Goal: Task Accomplishment & Management: Manage account settings

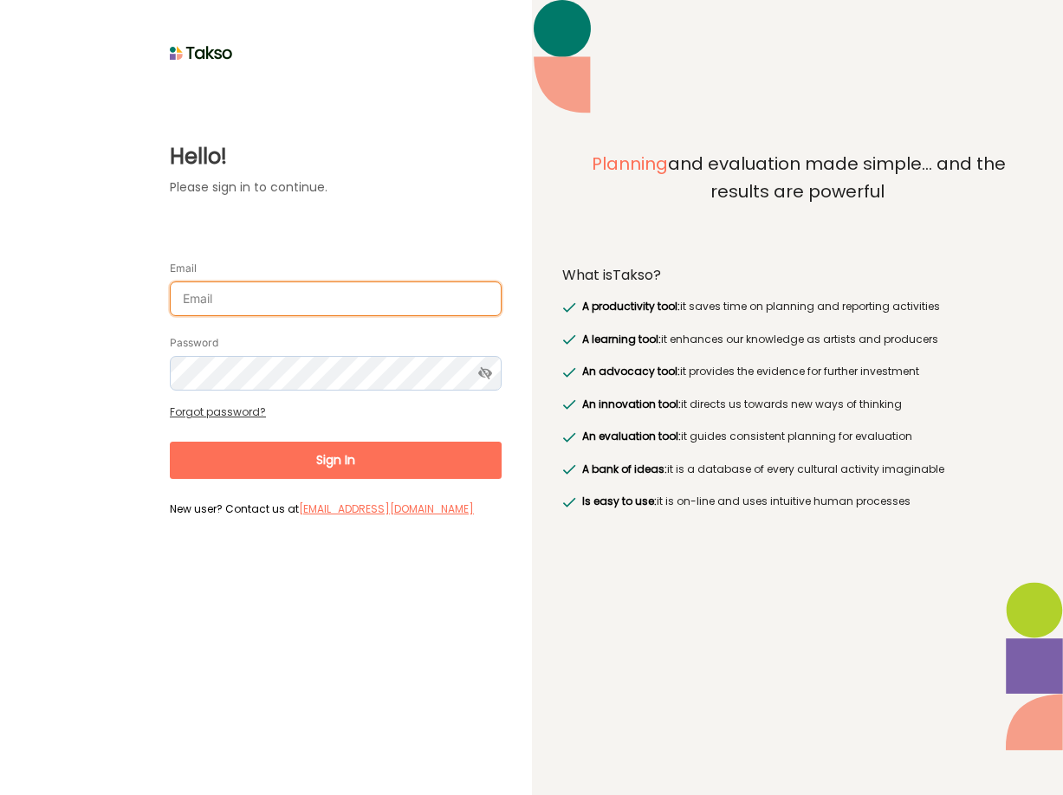
click at [217, 282] on input "Email" at bounding box center [336, 299] width 332 height 35
paste input "john.smithies@dionysus.events"
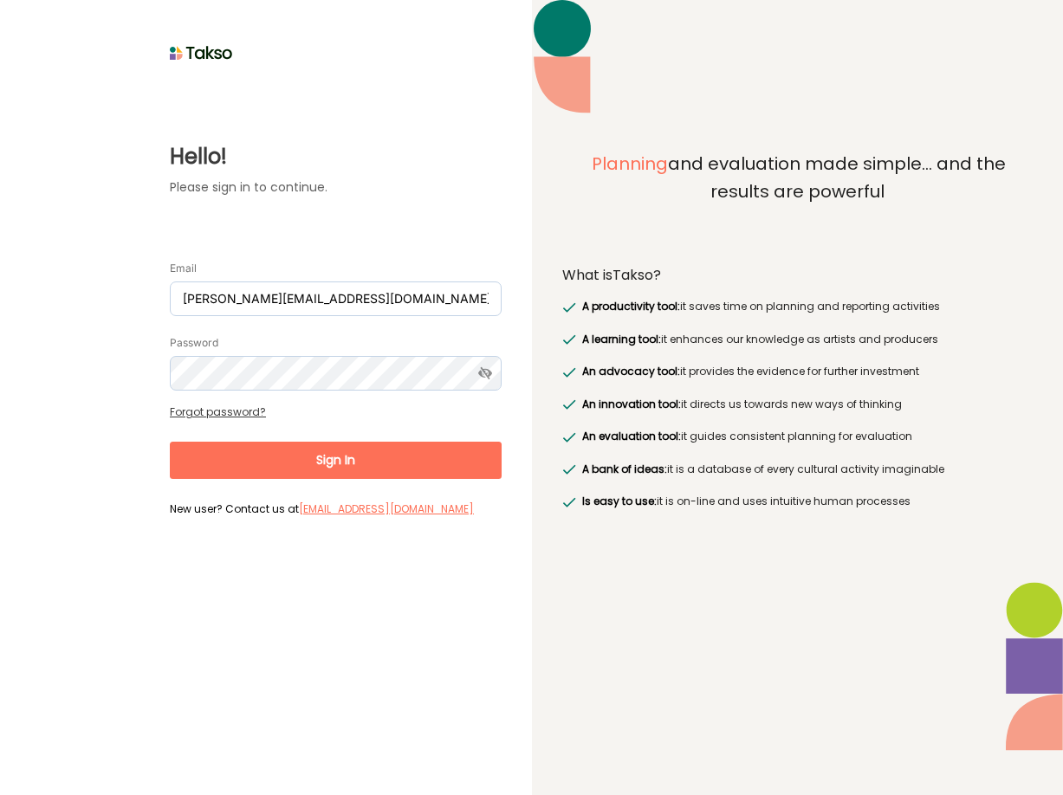
click at [341, 442] on button "Sign In" at bounding box center [336, 460] width 332 height 37
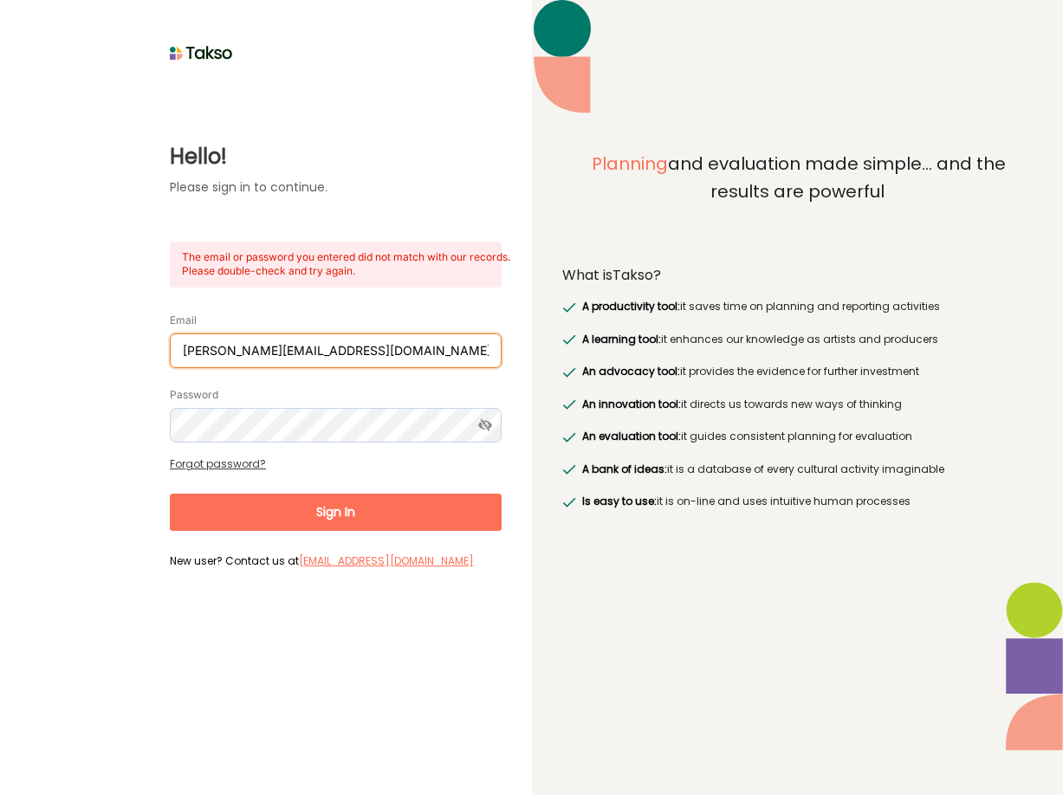
drag, startPoint x: 368, startPoint y: 330, endPoint x: -23, endPoint y: 326, distance: 391.6
click at [170, 334] on input "john.smithies@dionysus.events" at bounding box center [336, 351] width 332 height 35
paste input "cdn-admin@artnotapart.com"
type input "cdn-admin@artnotapart.com"
click at [488, 408] on icon at bounding box center [485, 425] width 32 height 35
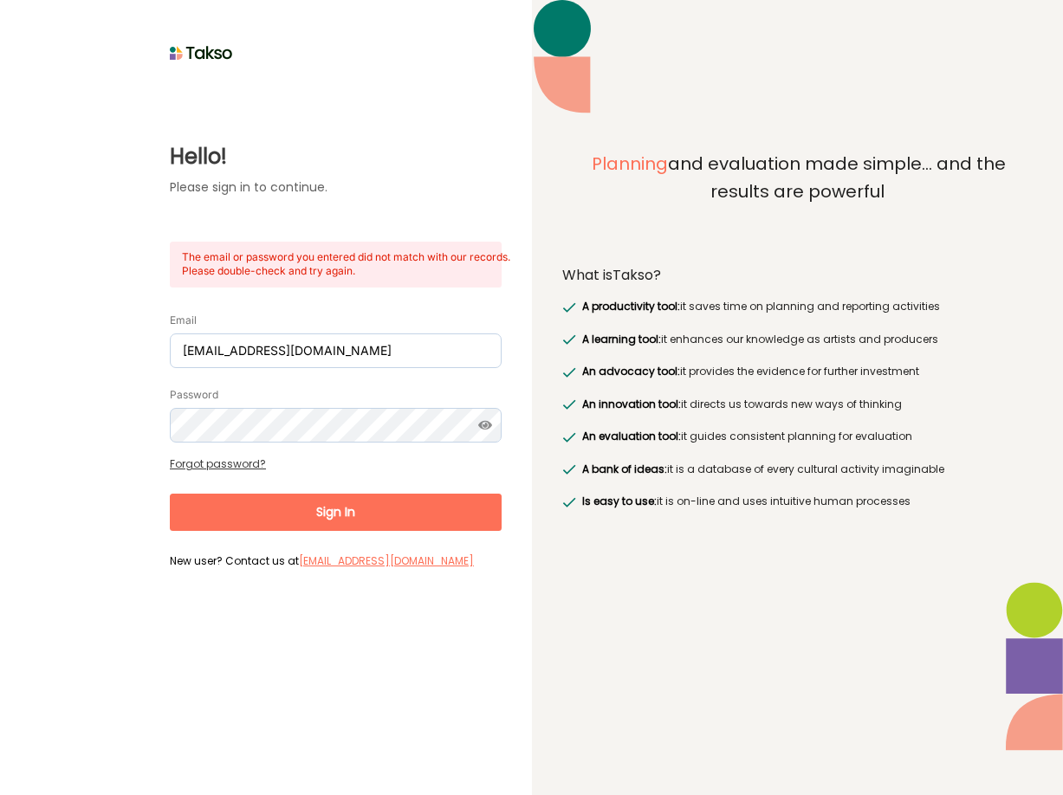
click at [360, 494] on button "Sign In" at bounding box center [336, 512] width 332 height 37
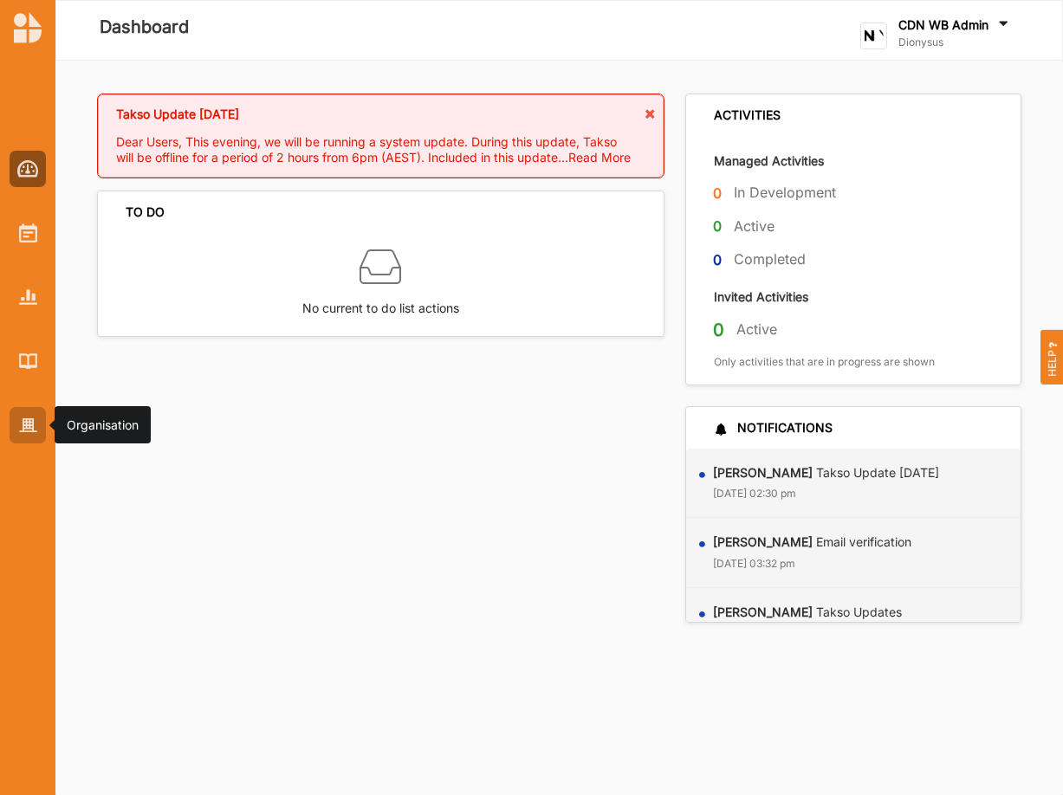
click at [27, 431] on img at bounding box center [28, 425] width 18 height 15
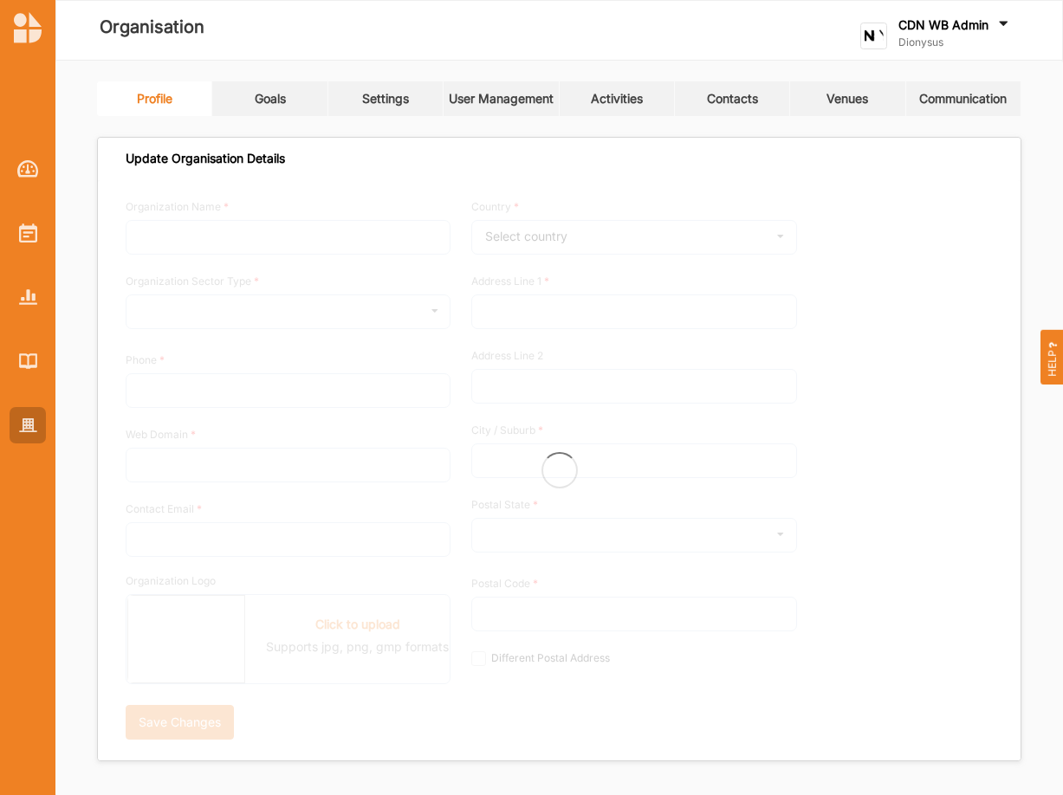
type input "Dionysus"
type input "0437790124"
type input "artnotapart.com"
type input "dave@dionysus.events"
type input "12 Kendall Lane"
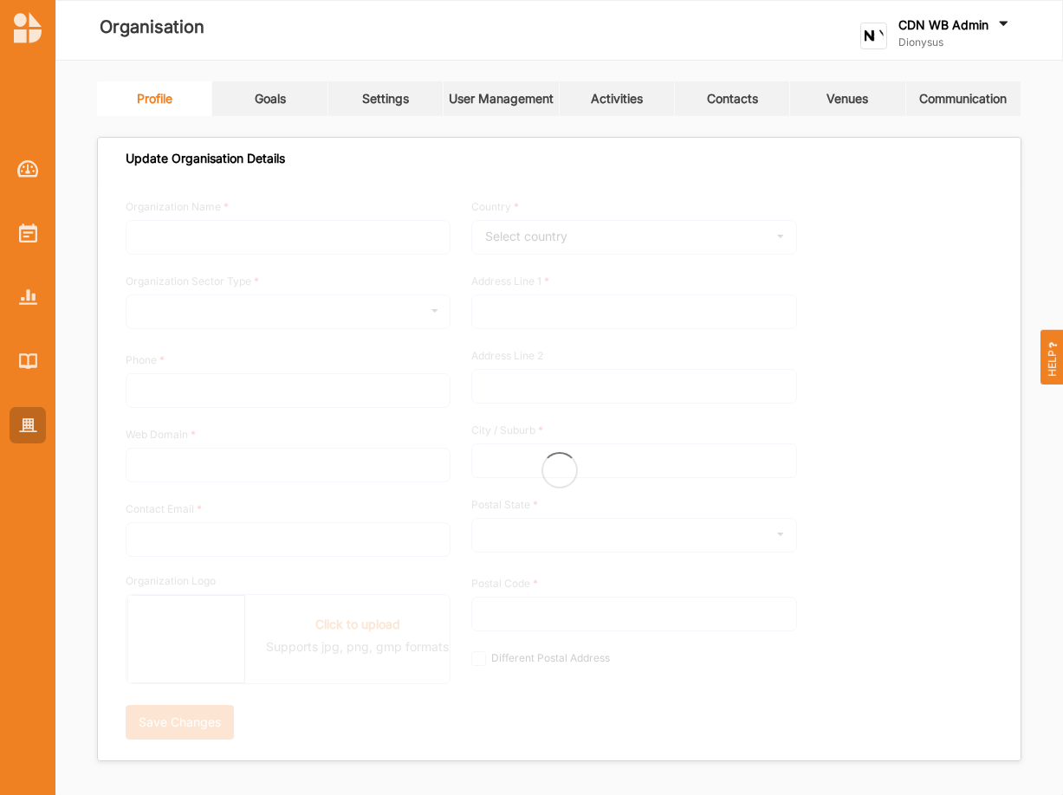
type input "Canberra City"
type input "2601"
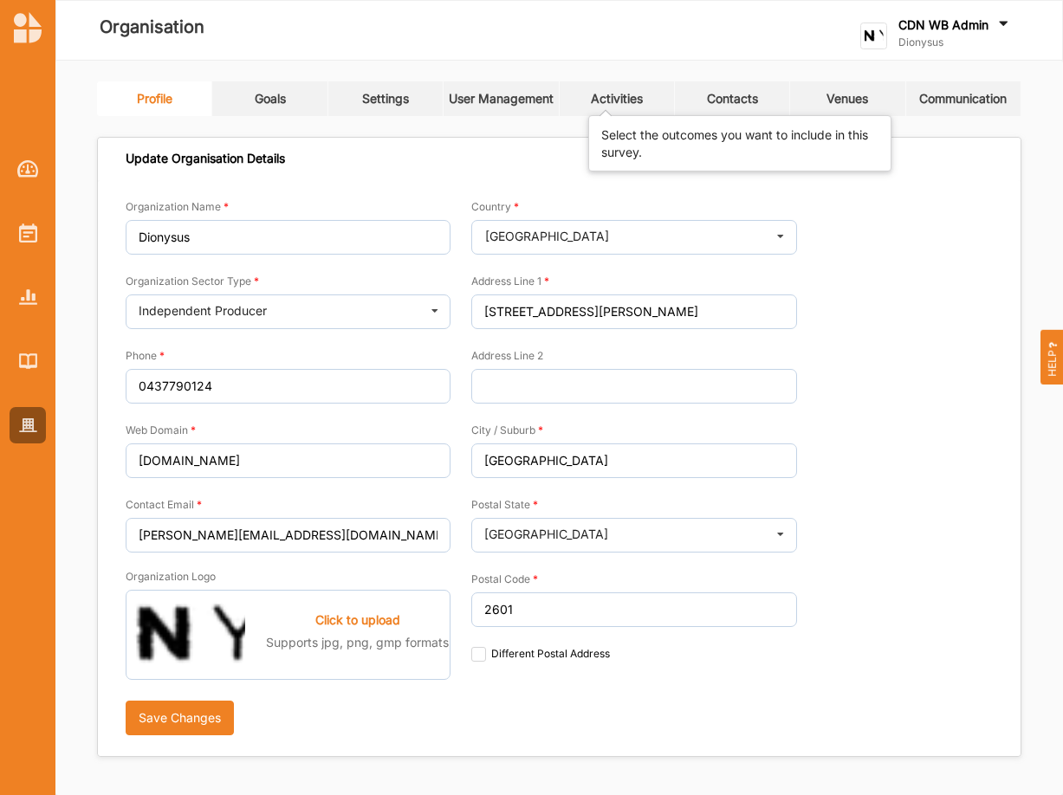
click at [631, 101] on div "Activities" at bounding box center [617, 99] width 52 height 16
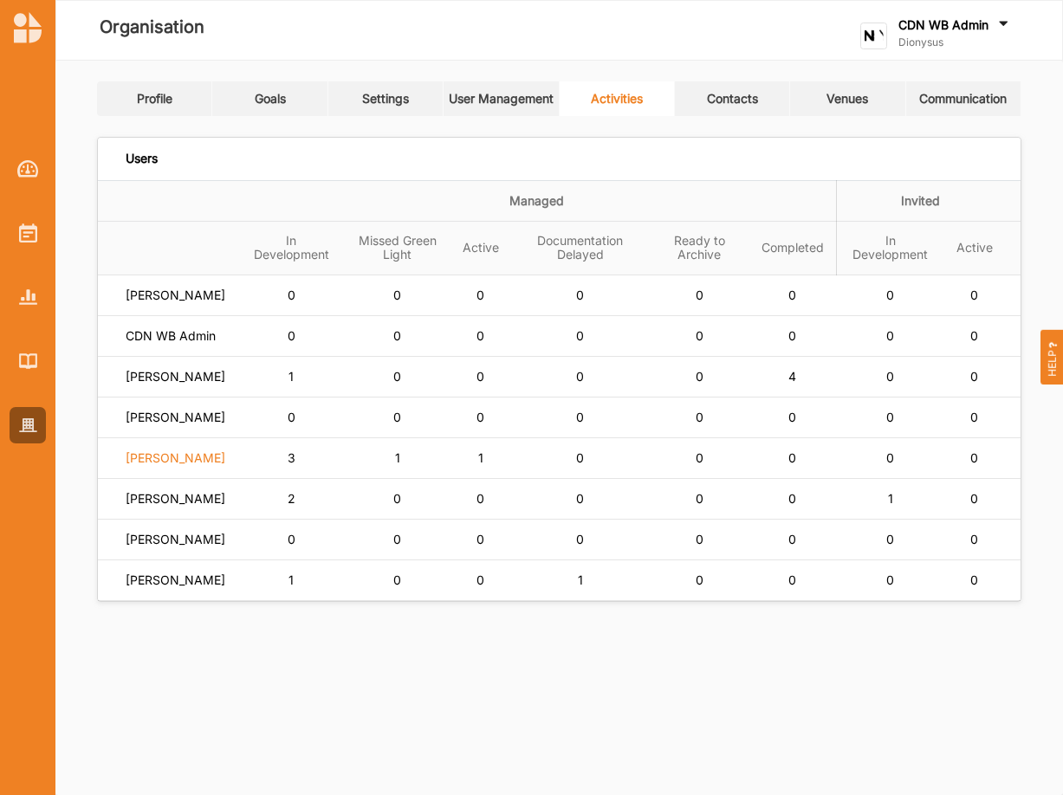
click at [162, 466] on label "Dave Caffery" at bounding box center [176, 458] width 100 height 16
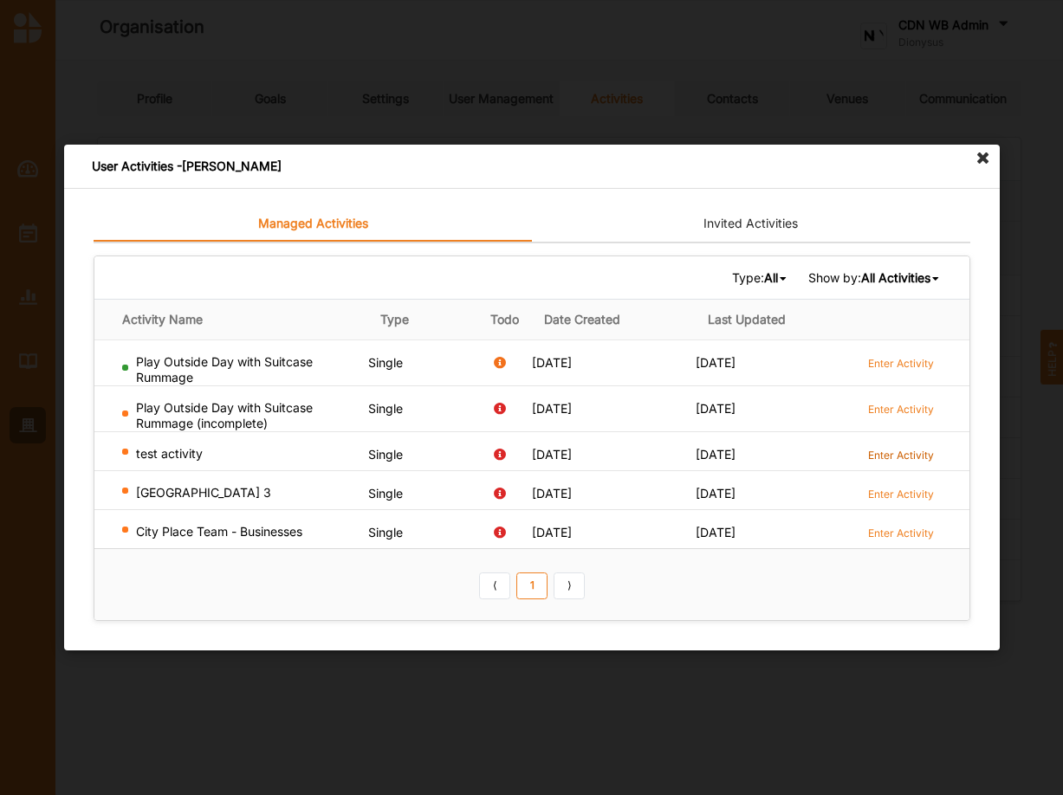
click at [897, 454] on label "Enter Activity" at bounding box center [900, 455] width 66 height 15
click at [896, 533] on label "Enter Activity" at bounding box center [900, 533] width 66 height 15
click at [910, 490] on label "Enter Activity" at bounding box center [900, 494] width 66 height 15
click at [910, 450] on label "Enter Activity" at bounding box center [900, 455] width 66 height 15
click at [878, 360] on label "Enter Activity" at bounding box center [900, 363] width 66 height 15
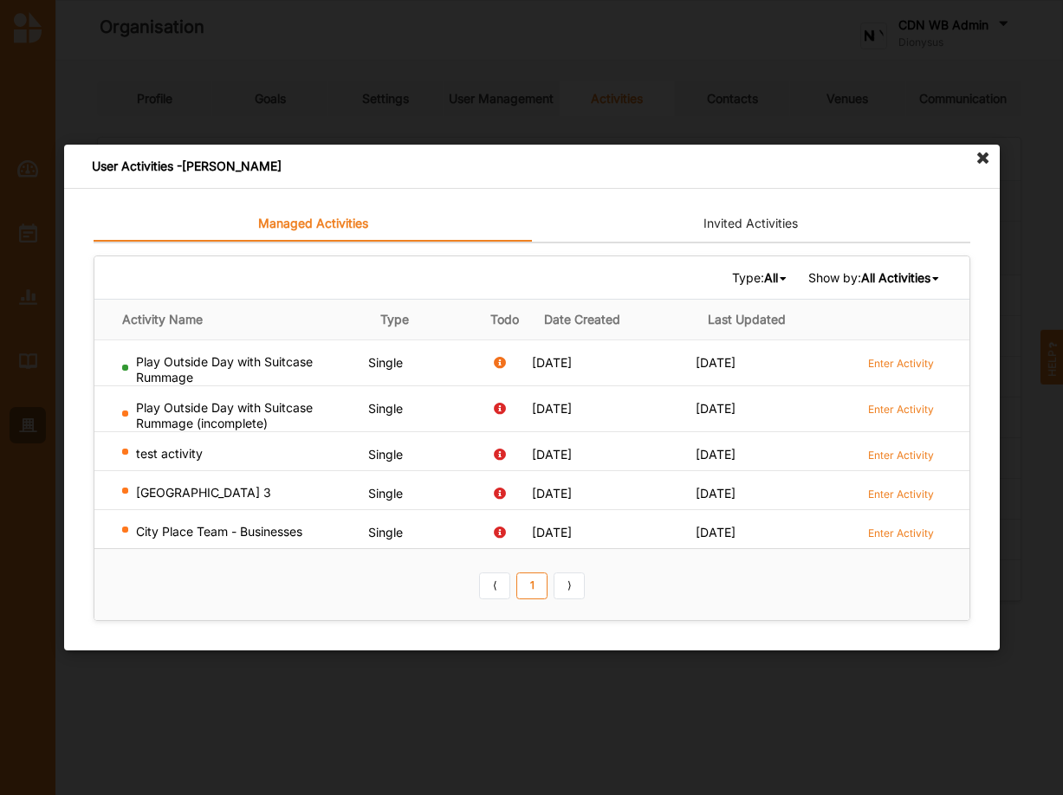
click at [982, 154] on icon at bounding box center [983, 159] width 28 height 28
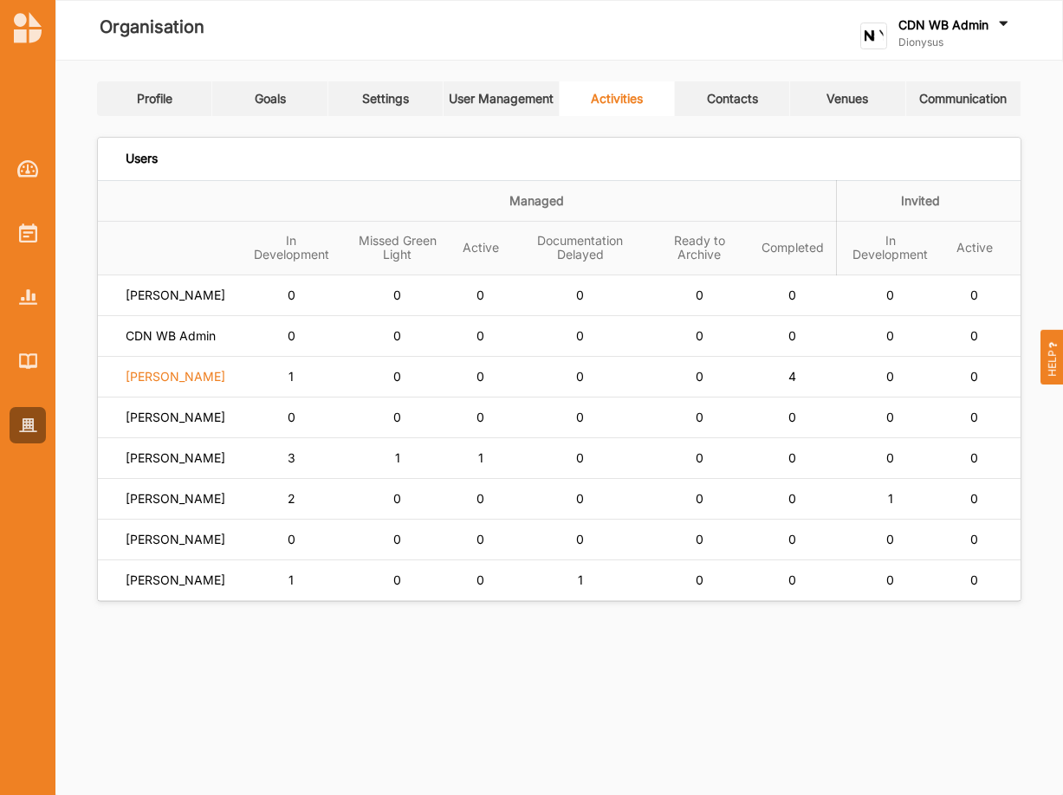
click at [188, 385] on label "Tegan Garnett" at bounding box center [176, 377] width 100 height 16
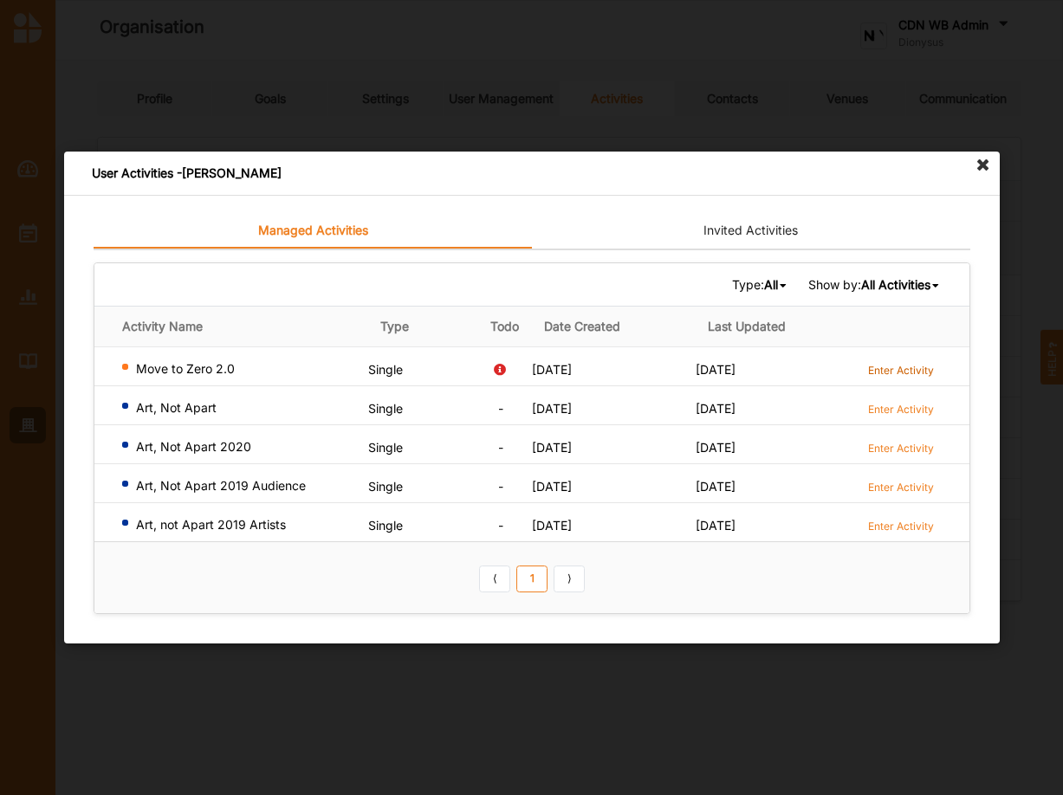
click at [906, 372] on label "Enter Activity" at bounding box center [900, 370] width 66 height 15
click at [871, 406] on label "Enter Activity" at bounding box center [900, 409] width 66 height 15
click at [902, 451] on label "Enter Activity" at bounding box center [900, 448] width 66 height 15
click at [894, 488] on label "Enter Activity" at bounding box center [900, 487] width 66 height 15
click at [892, 522] on label "Enter Activity" at bounding box center [900, 526] width 66 height 15
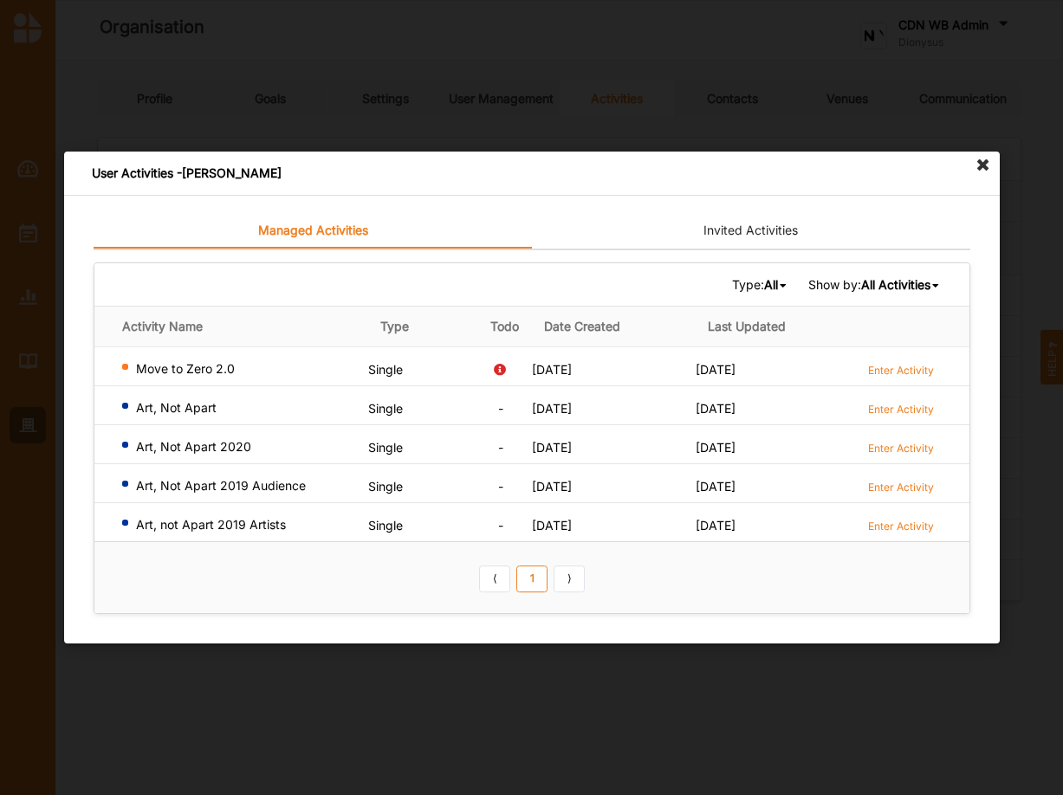
click at [982, 167] on icon at bounding box center [983, 166] width 28 height 28
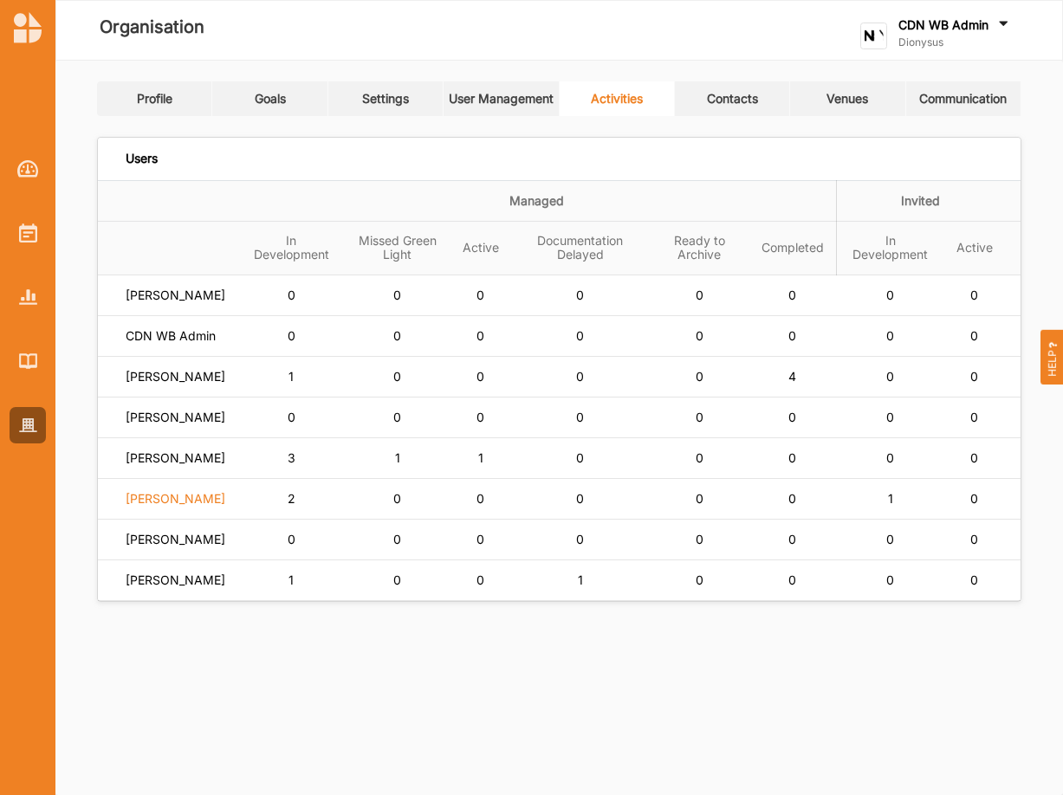
click at [185, 507] on label "Alison Plevey" at bounding box center [176, 499] width 100 height 16
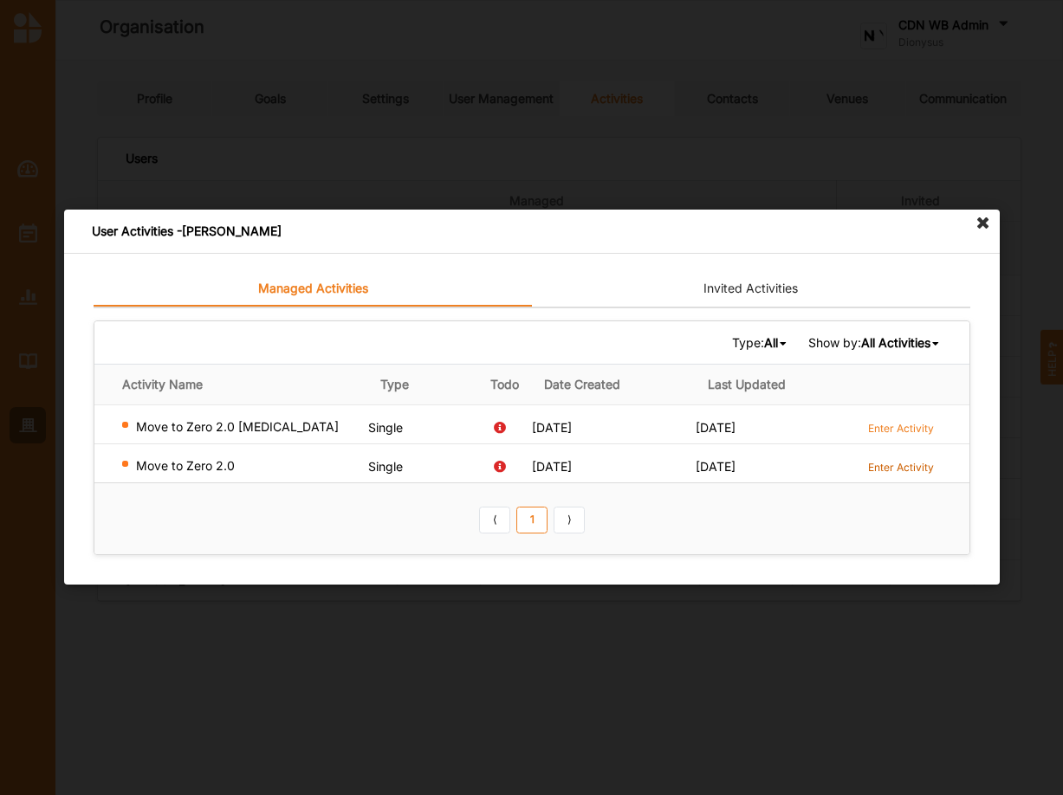
click at [906, 466] on label "Enter Activity" at bounding box center [900, 467] width 66 height 15
click at [882, 426] on label "Enter Activity" at bounding box center [900, 428] width 66 height 15
click at [982, 224] on icon at bounding box center [983, 224] width 28 height 28
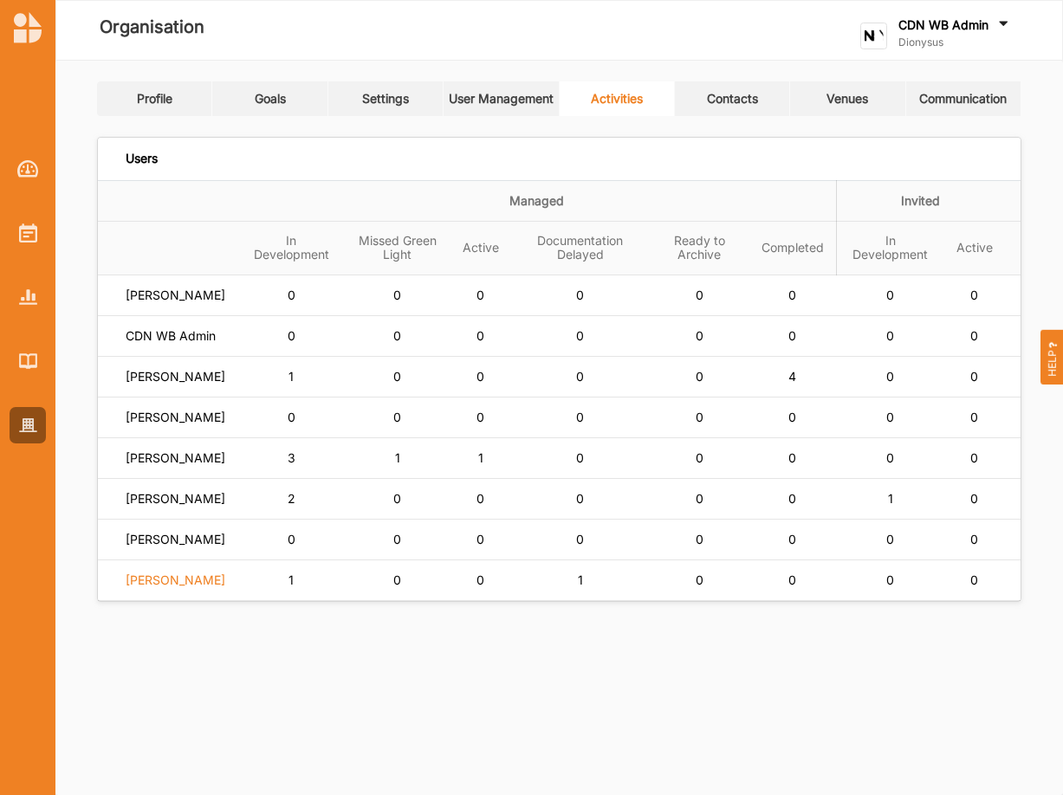
click at [175, 588] on label "Dana Hashem" at bounding box center [176, 581] width 100 height 16
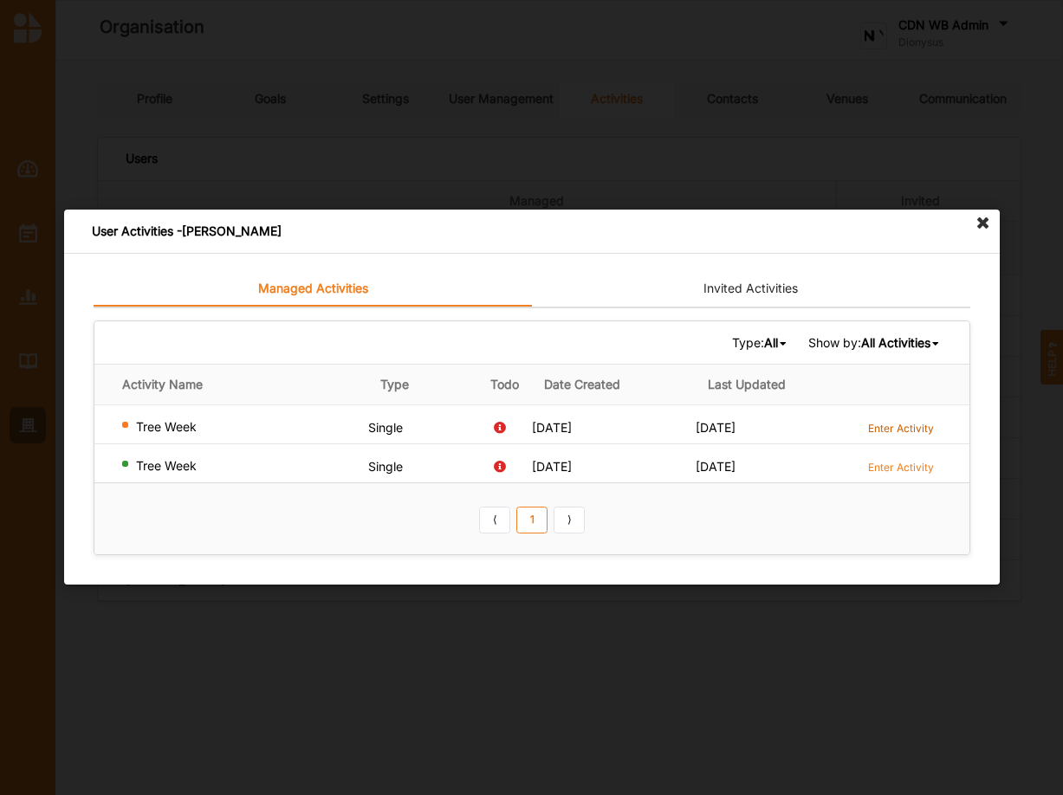
click at [900, 429] on label "Enter Activity" at bounding box center [900, 428] width 66 height 15
click at [912, 465] on label "Enter Activity" at bounding box center [900, 467] width 66 height 15
click at [981, 224] on icon at bounding box center [983, 224] width 28 height 28
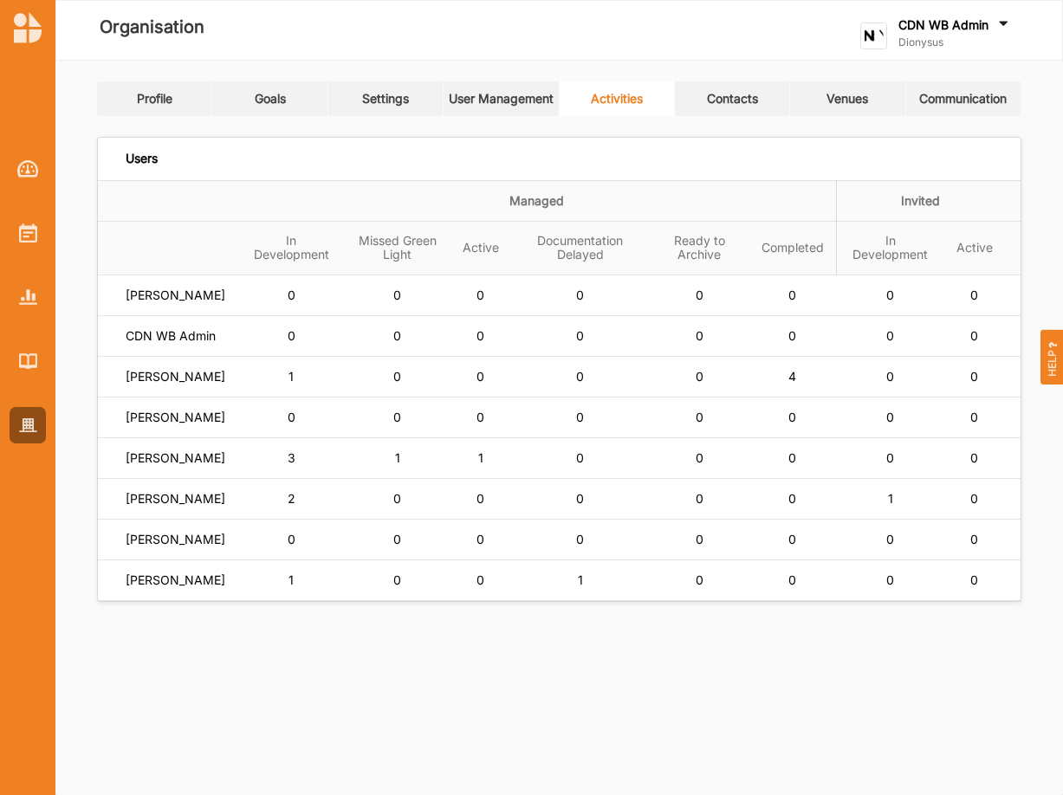
click at [931, 24] on label "CDN WB Admin" at bounding box center [943, 25] width 90 height 16
click at [930, 35] on div "CDN WB Admin" at bounding box center [954, 25] width 113 height 19
click at [938, 33] on div "CDN WB Admin" at bounding box center [954, 25] width 113 height 19
click at [915, 211] on div "Log Out" at bounding box center [925, 215] width 100 height 16
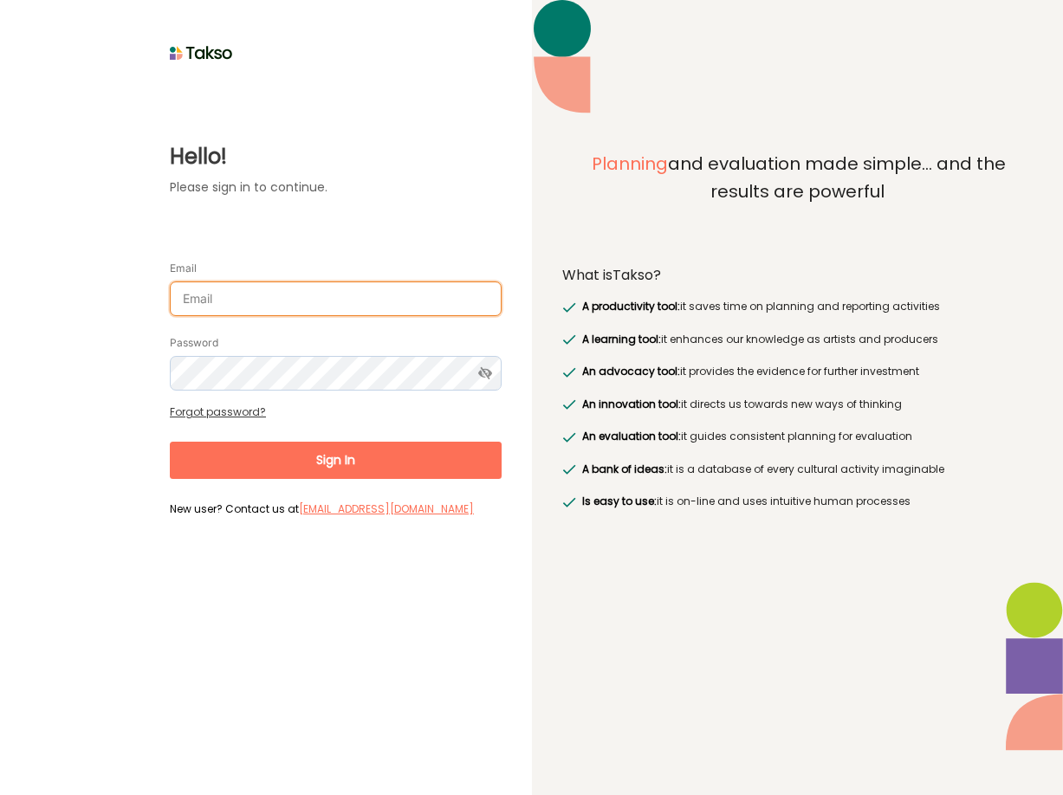
type input "john.smithies@culturaldevelopment.net.au"
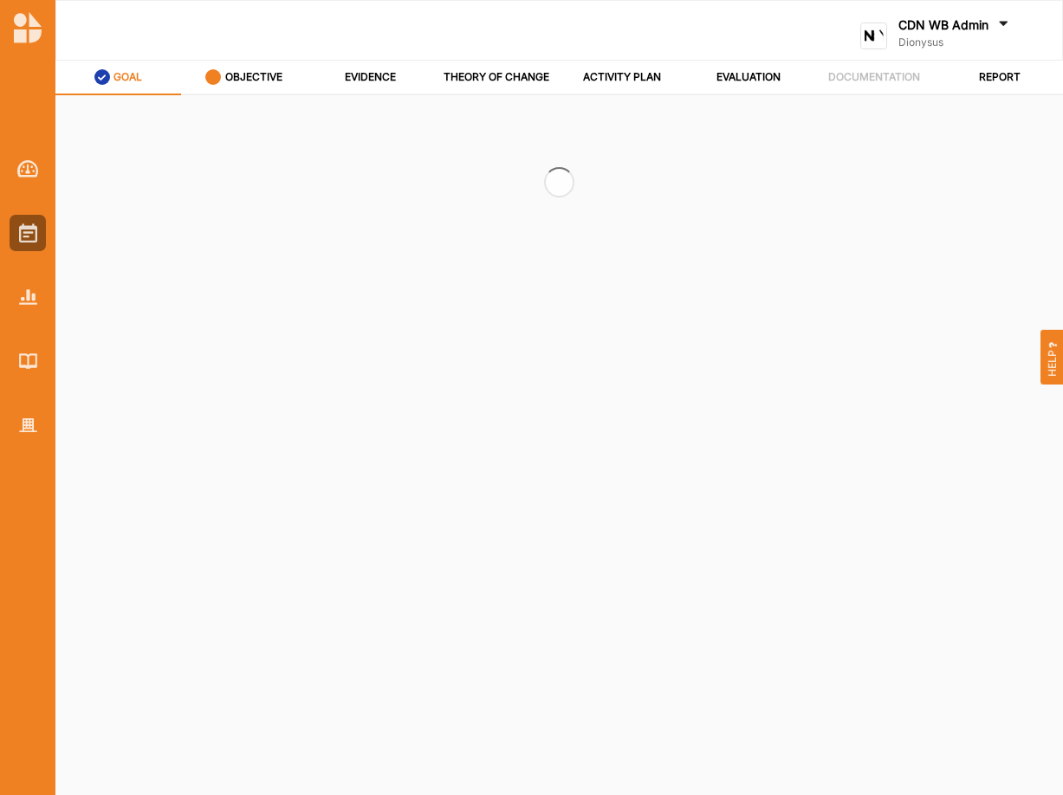
select select "5"
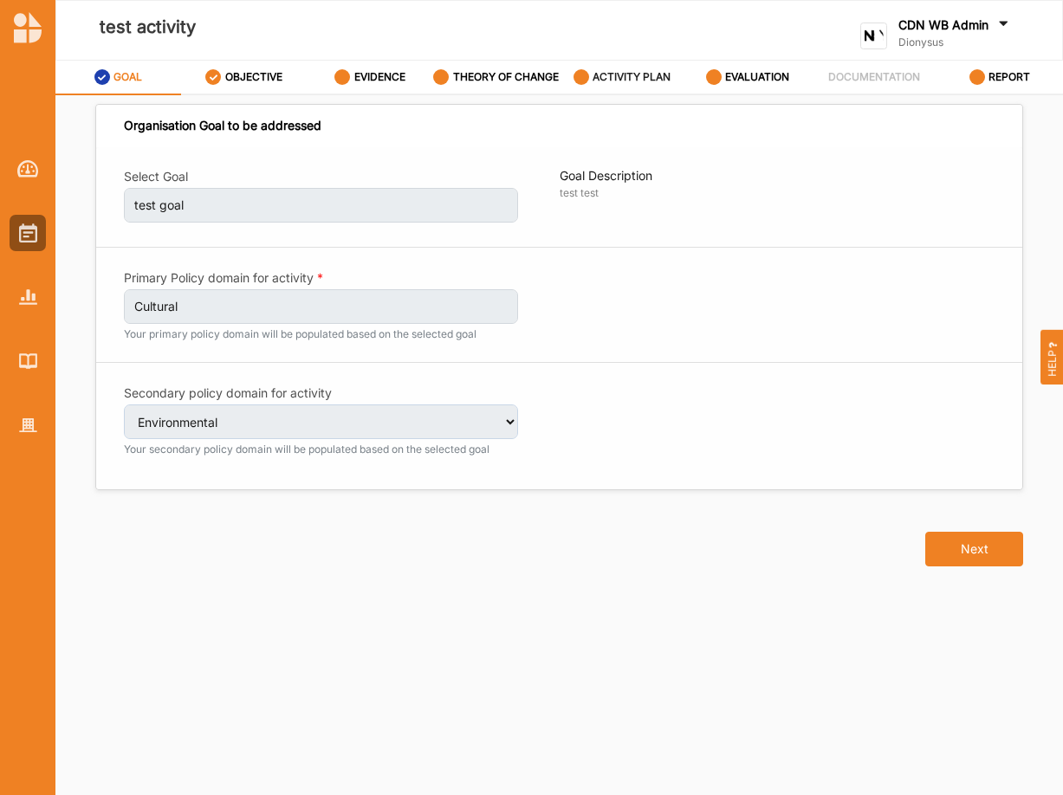
select select "5"
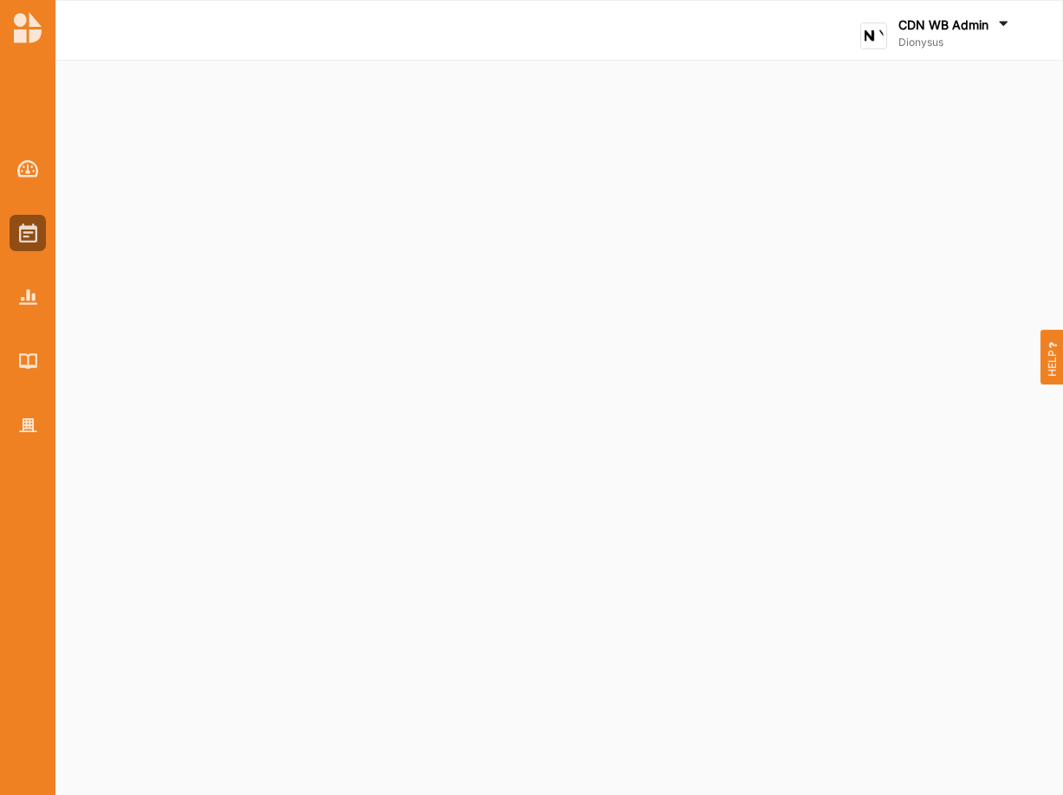
select select "3"
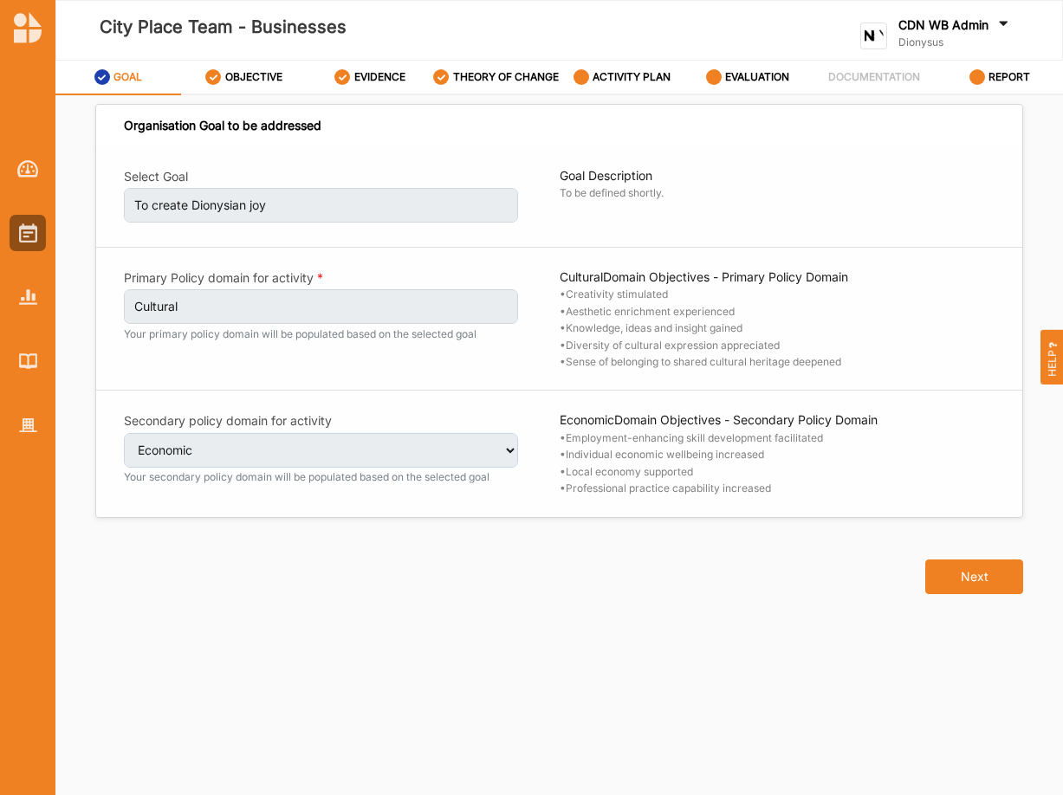
select select "3"
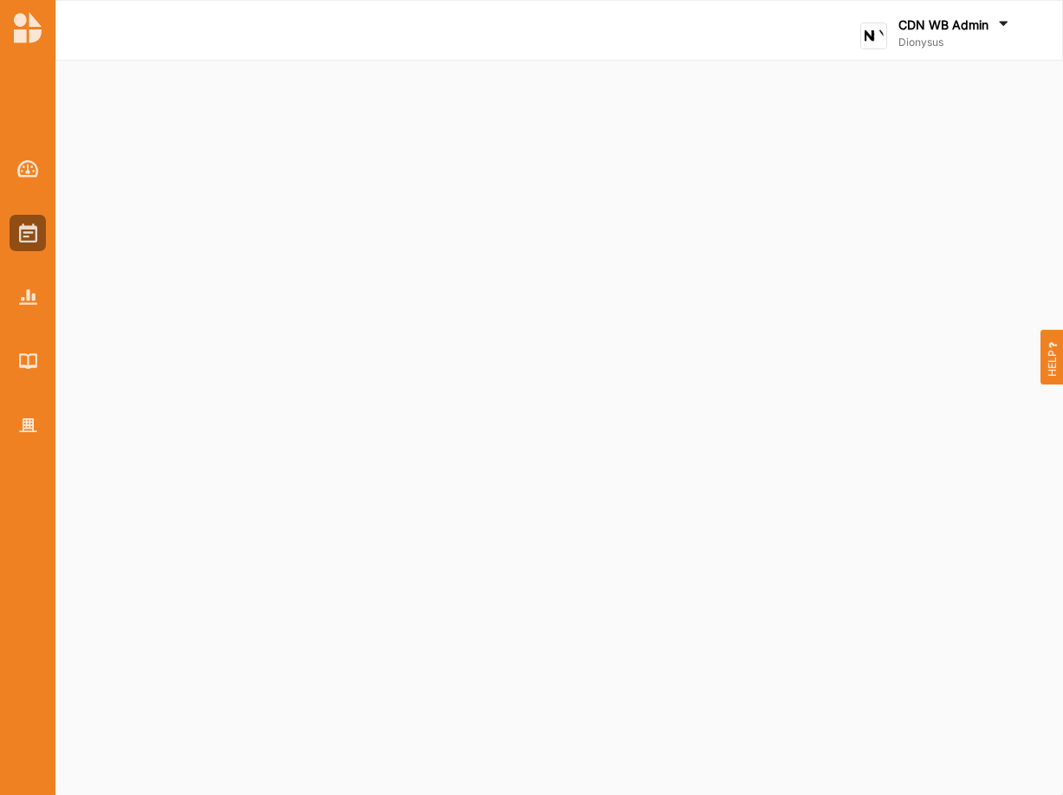
select select "116"
select select "5"
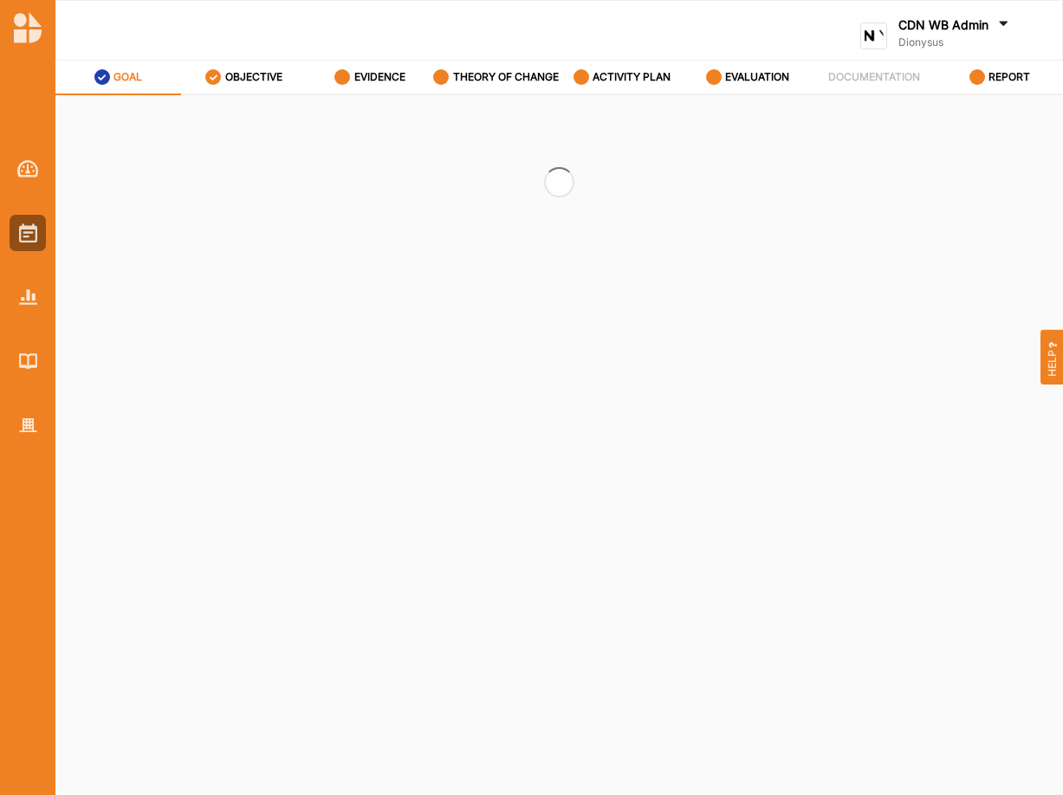
select select "5"
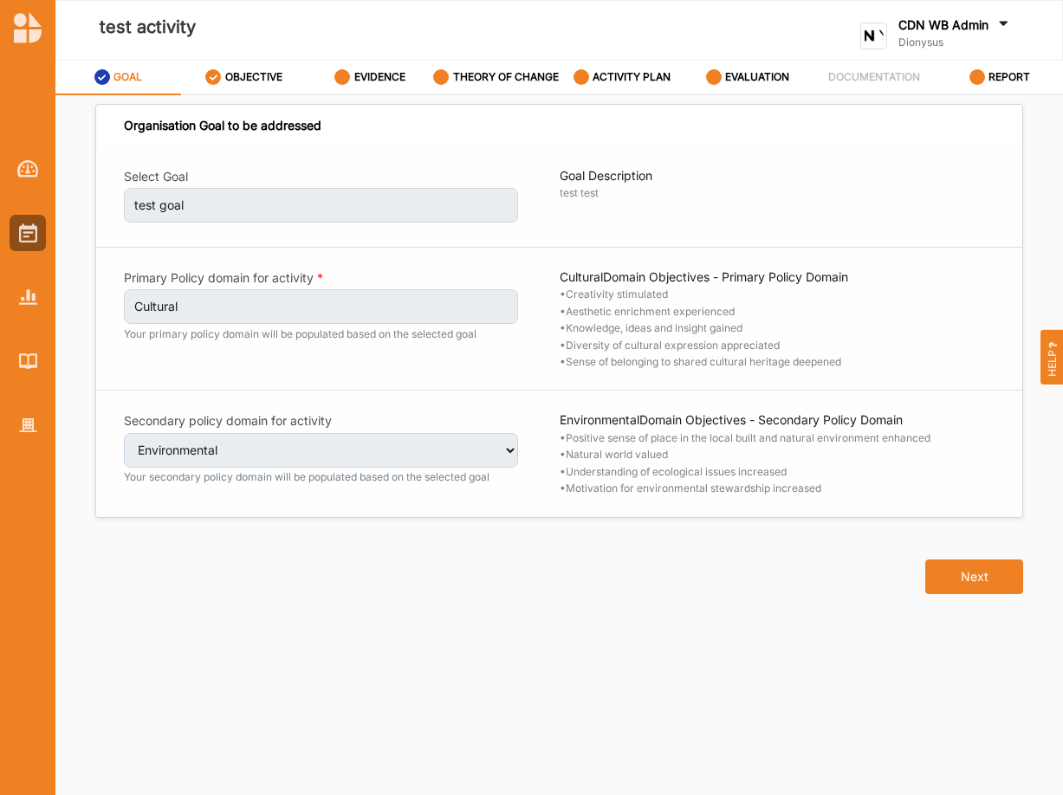
select select "5"
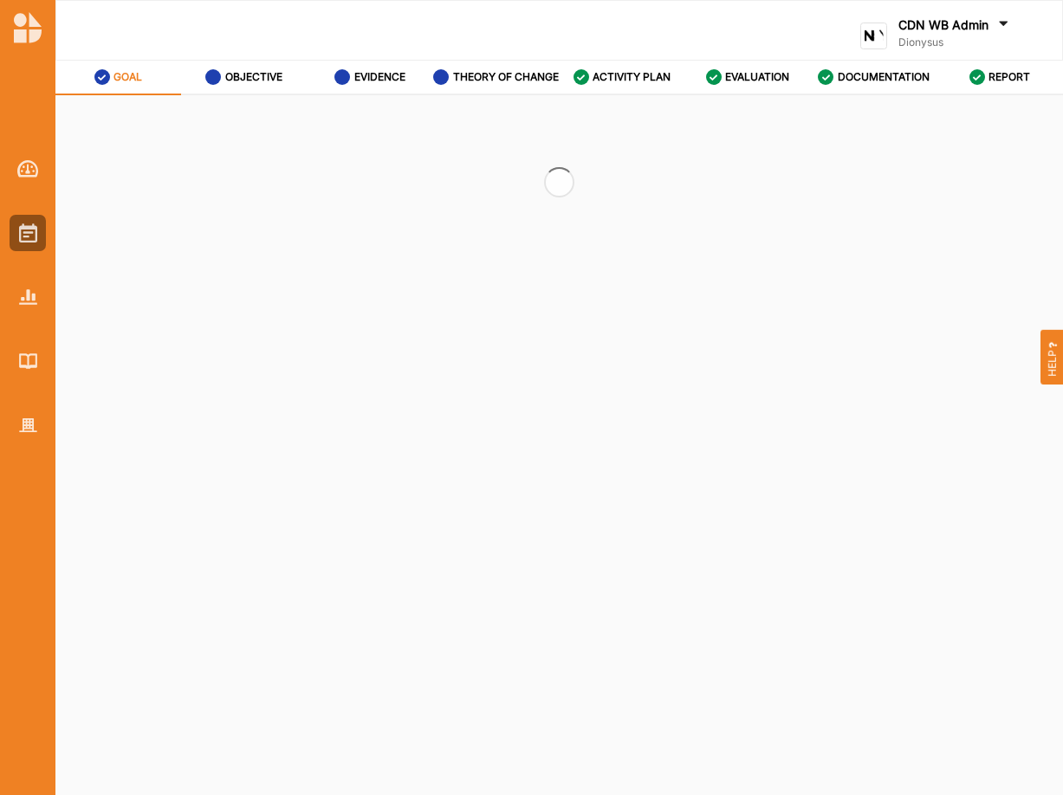
select select "5"
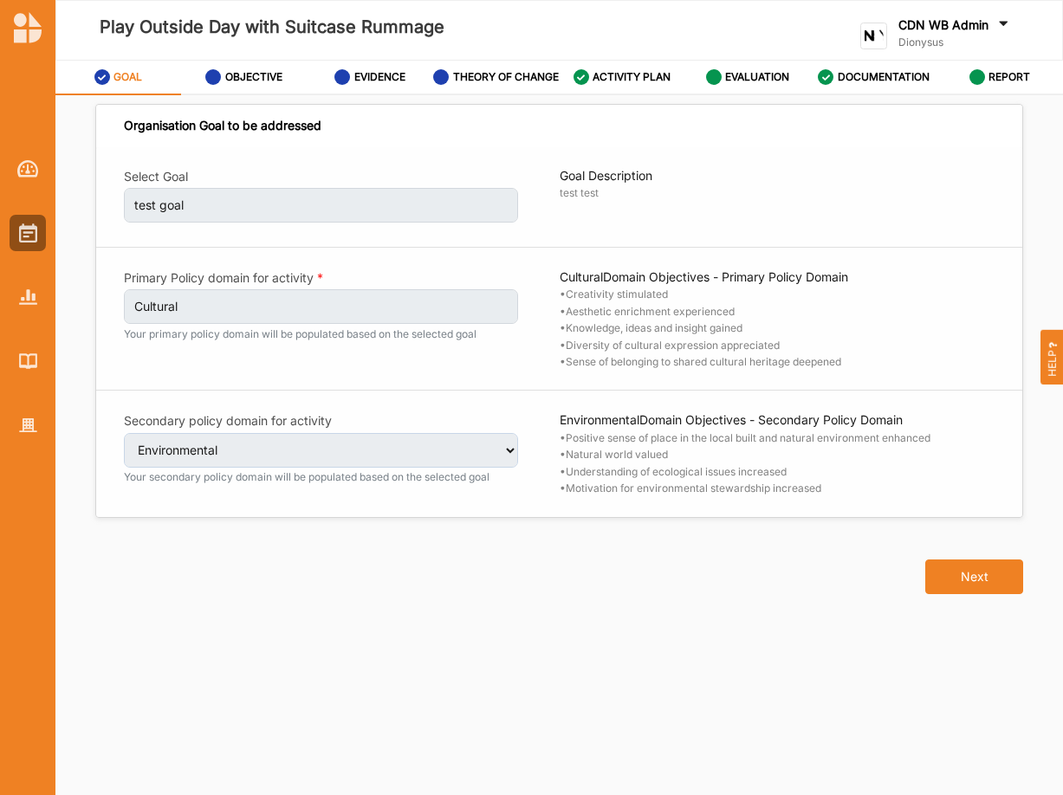
select select "5"
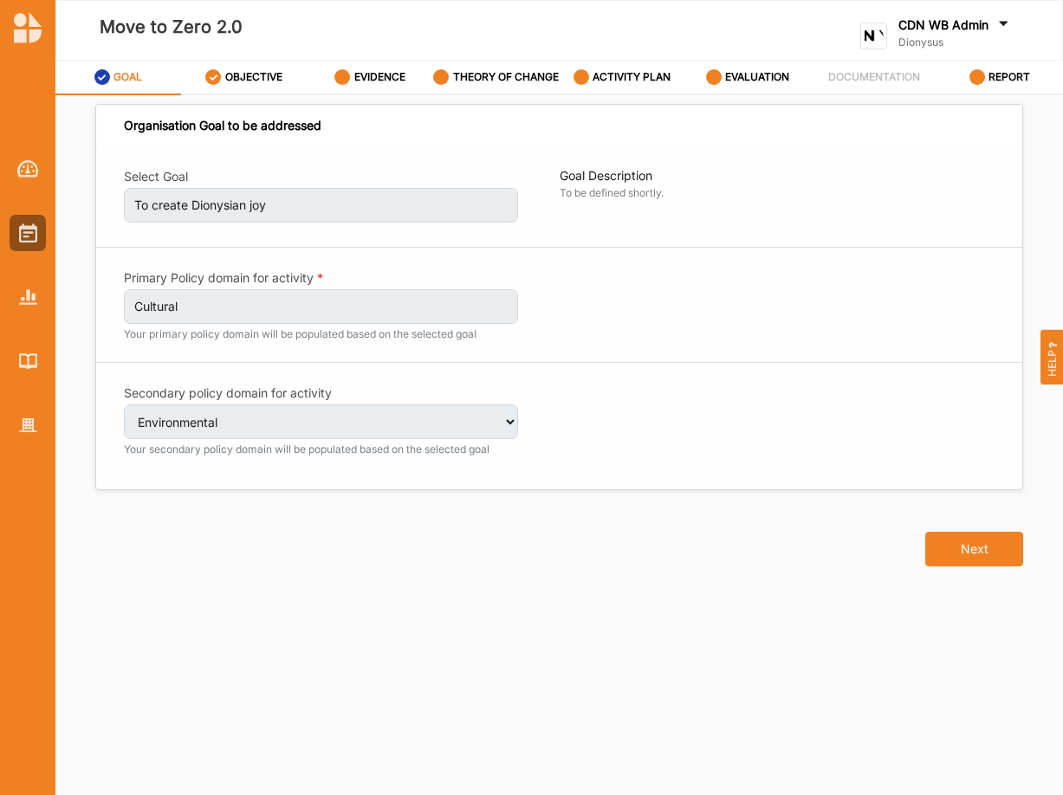
select select "5"
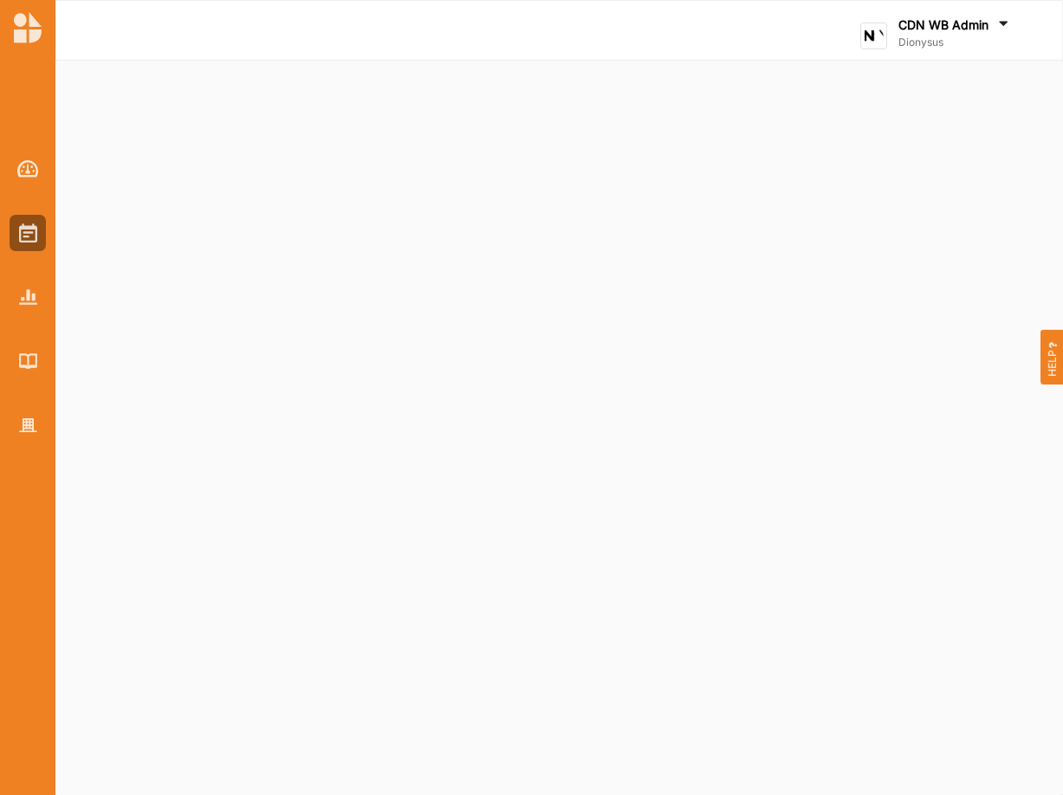
select select "1"
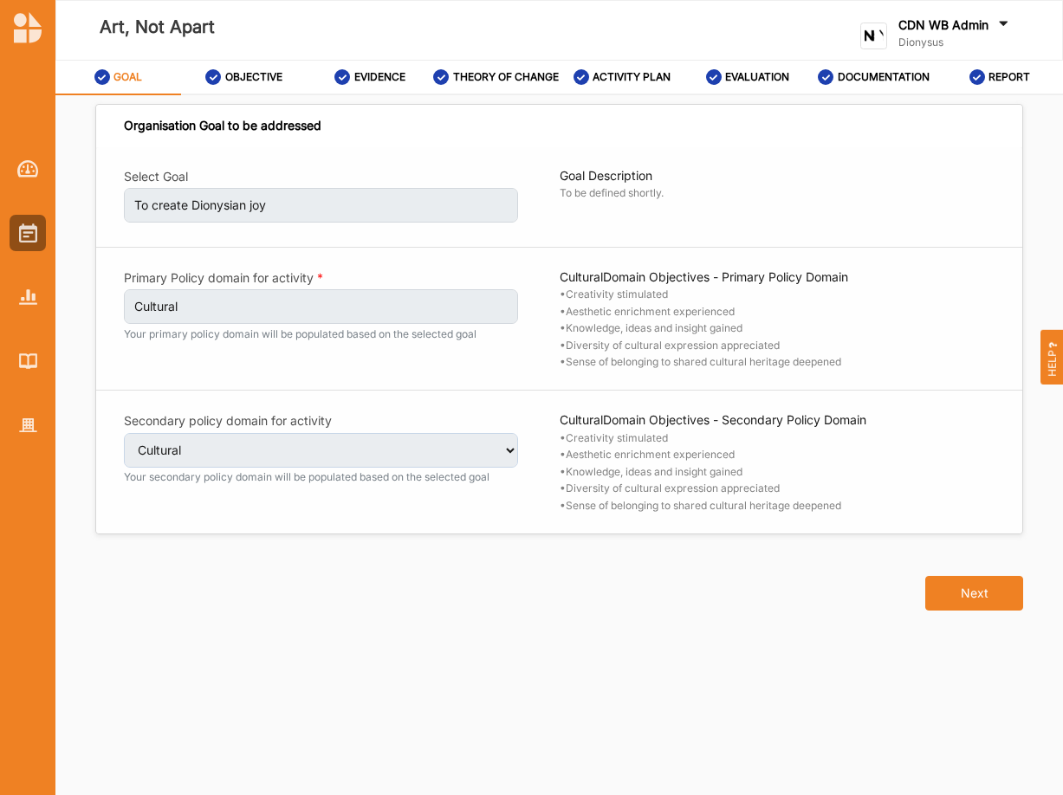
select select "1"
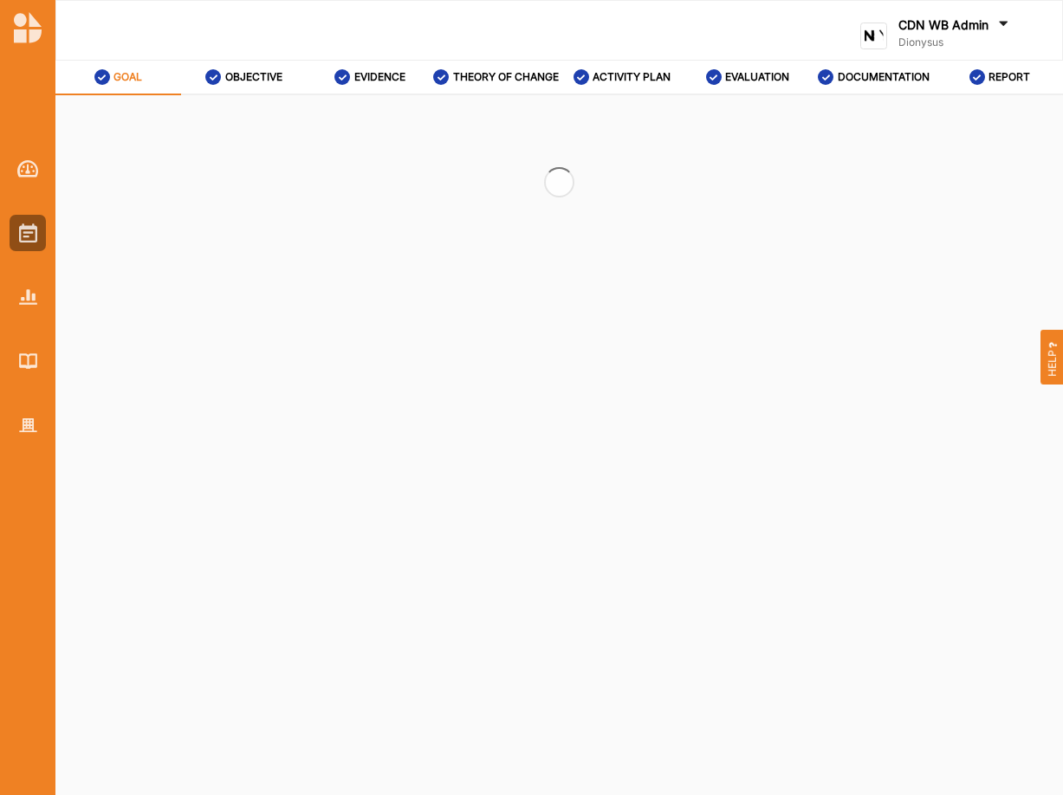
select select "4"
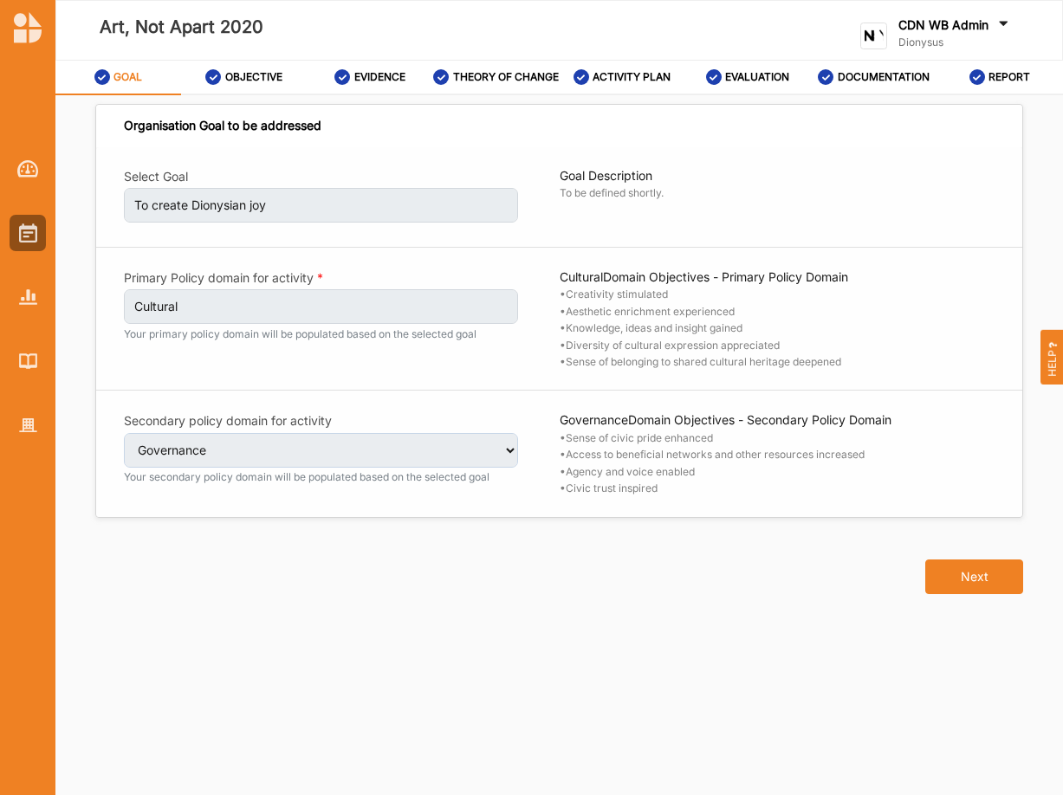
select select "4"
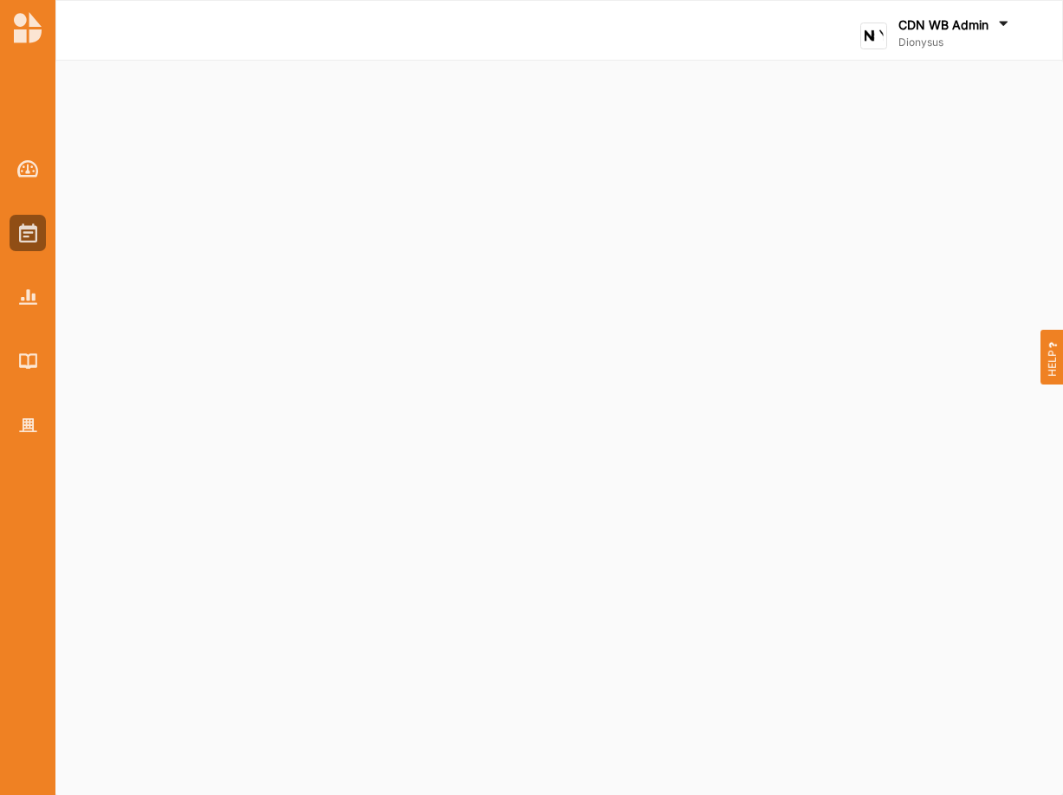
select select "4"
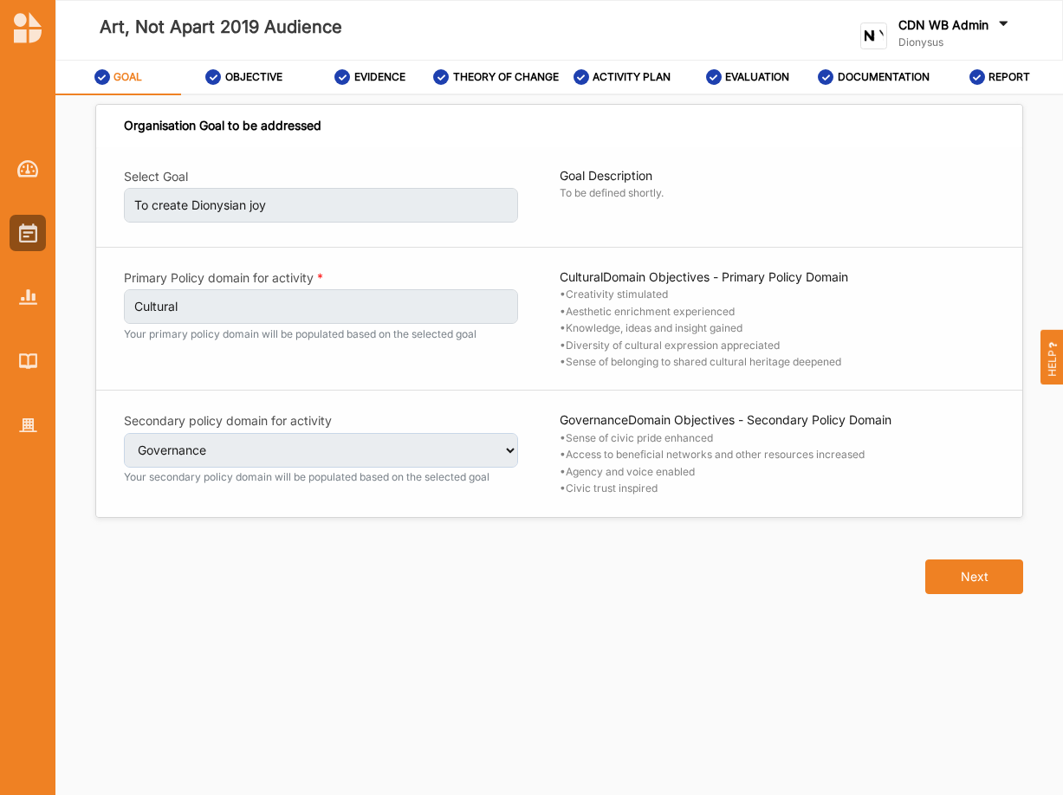
select select "4"
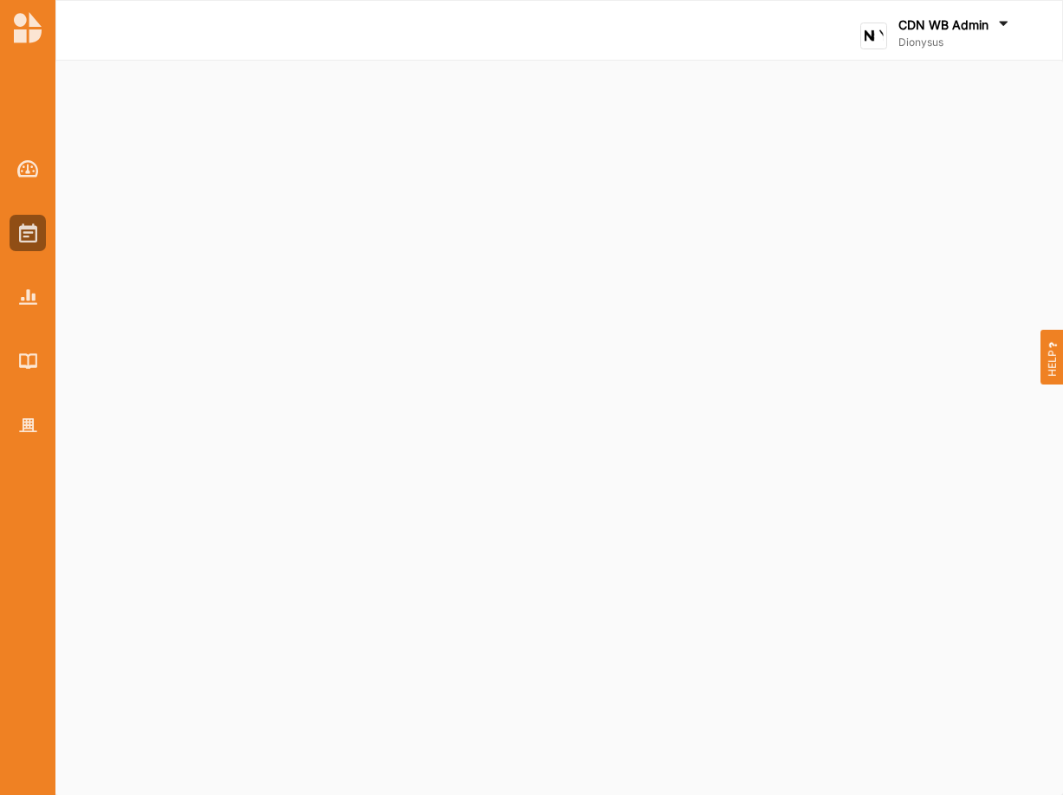
select select "2"
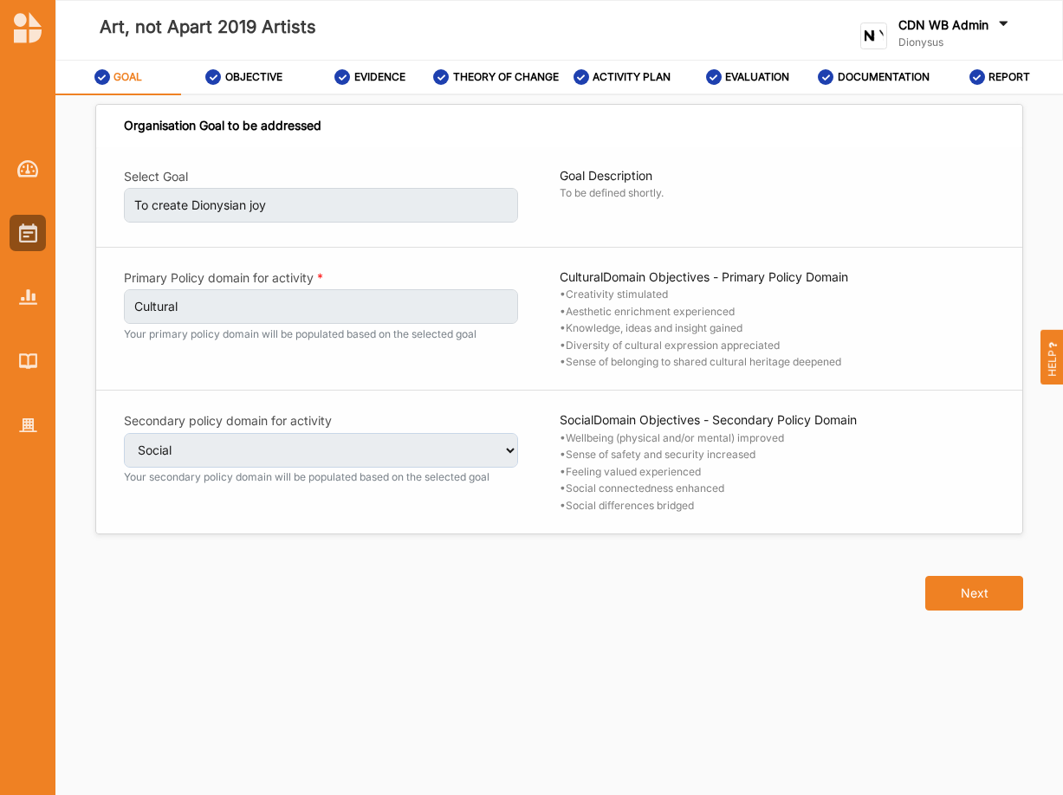
select select "2"
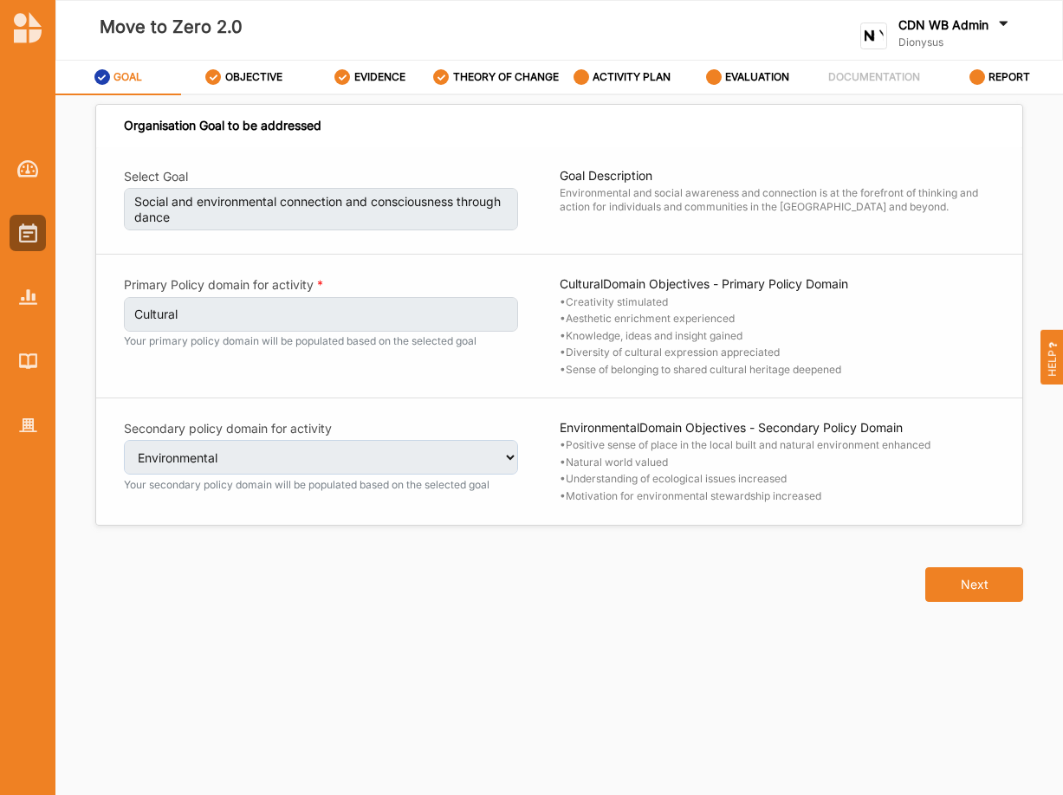
select select "5"
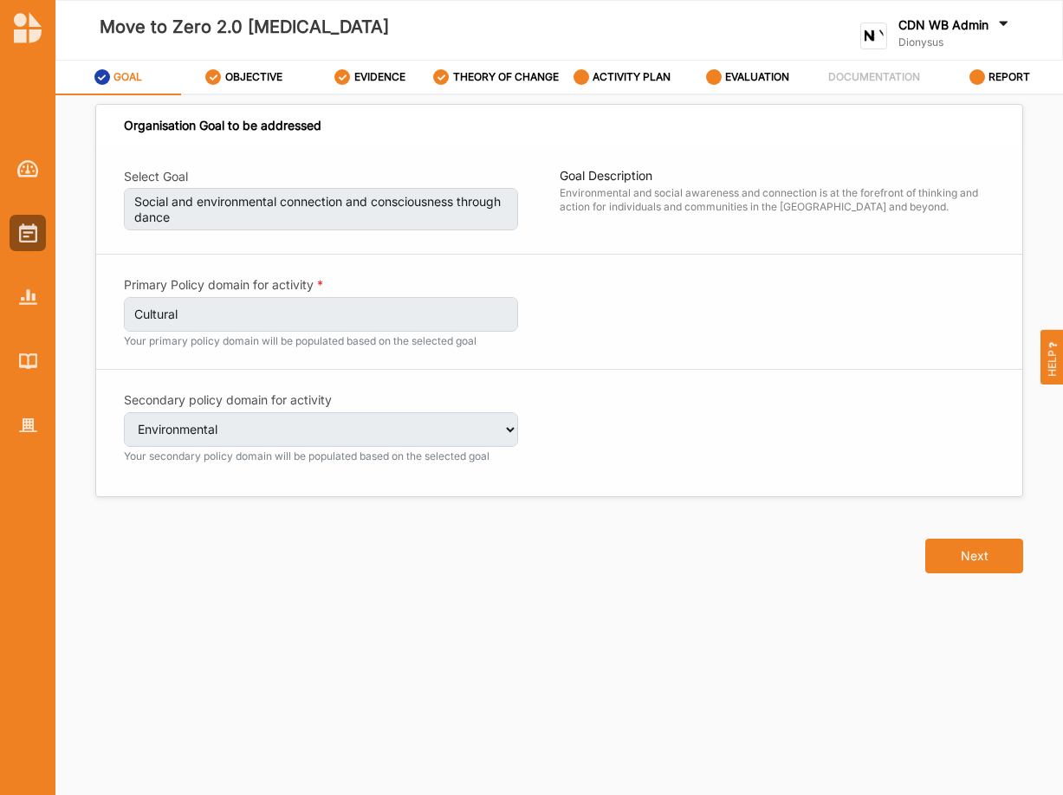
select select "5"
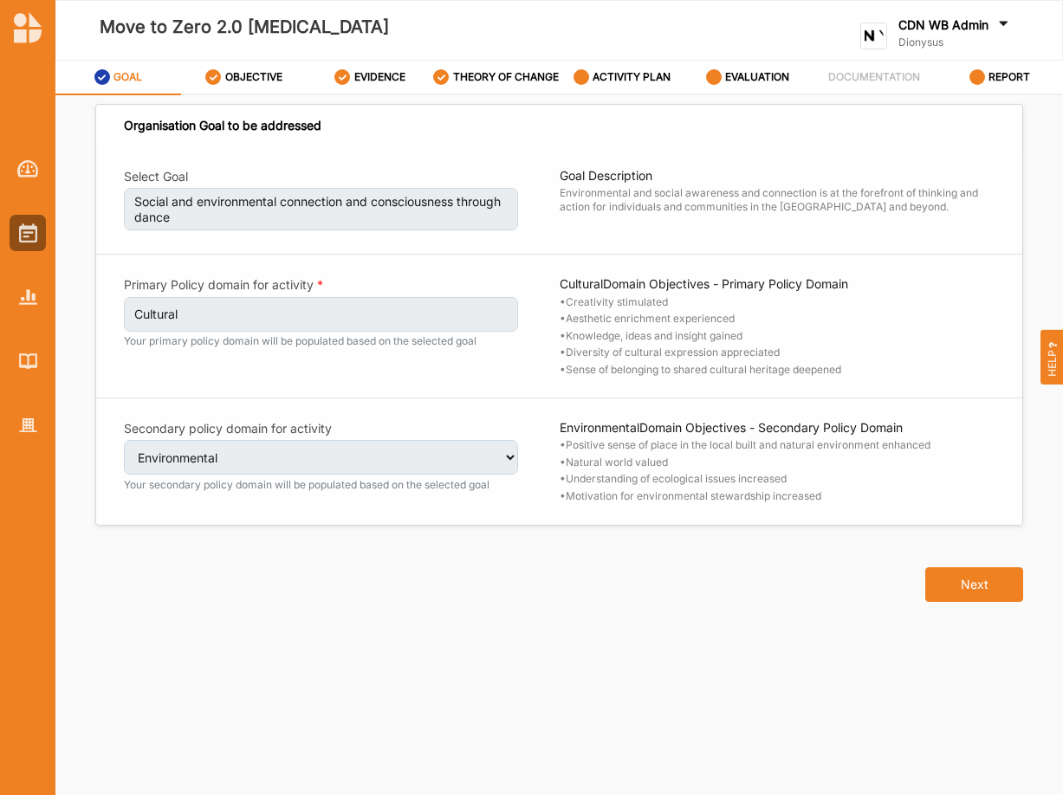
select select "5"
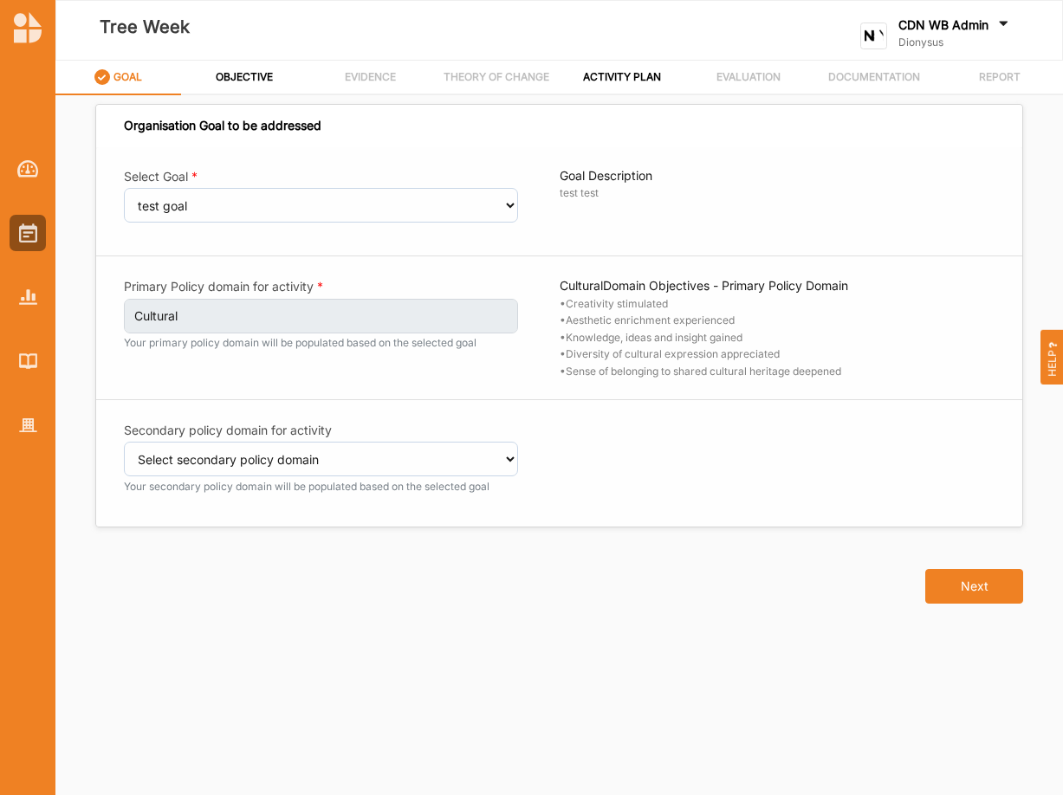
select select "203"
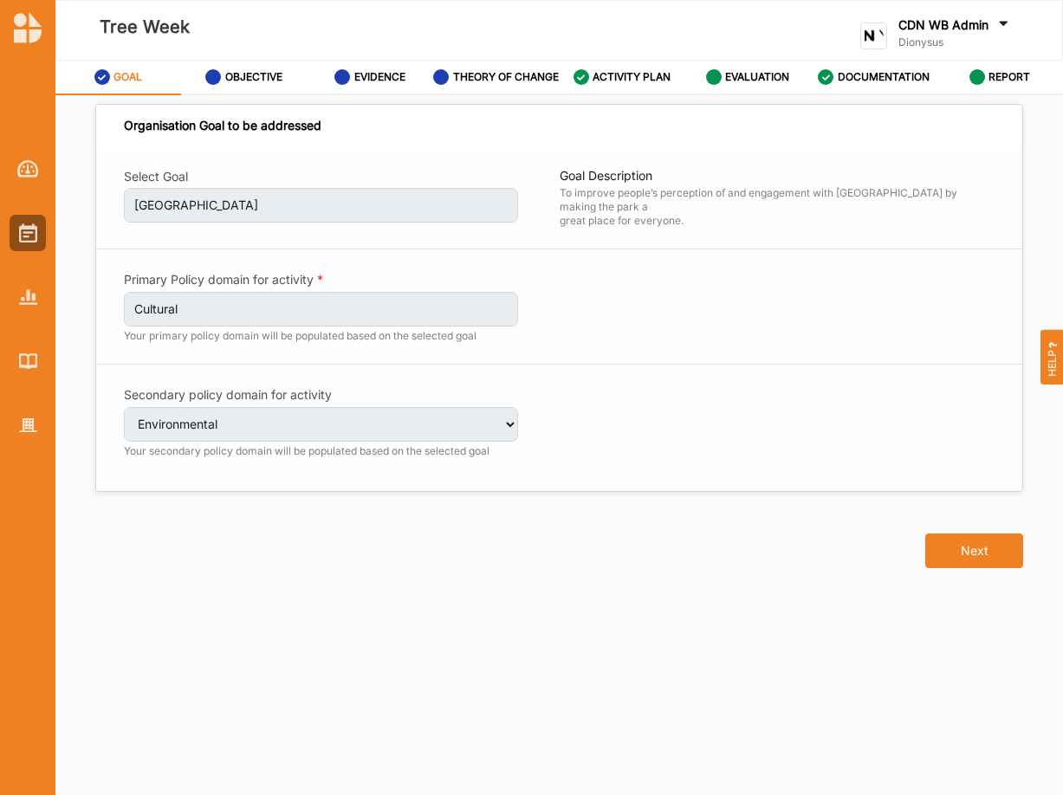
select select "5"
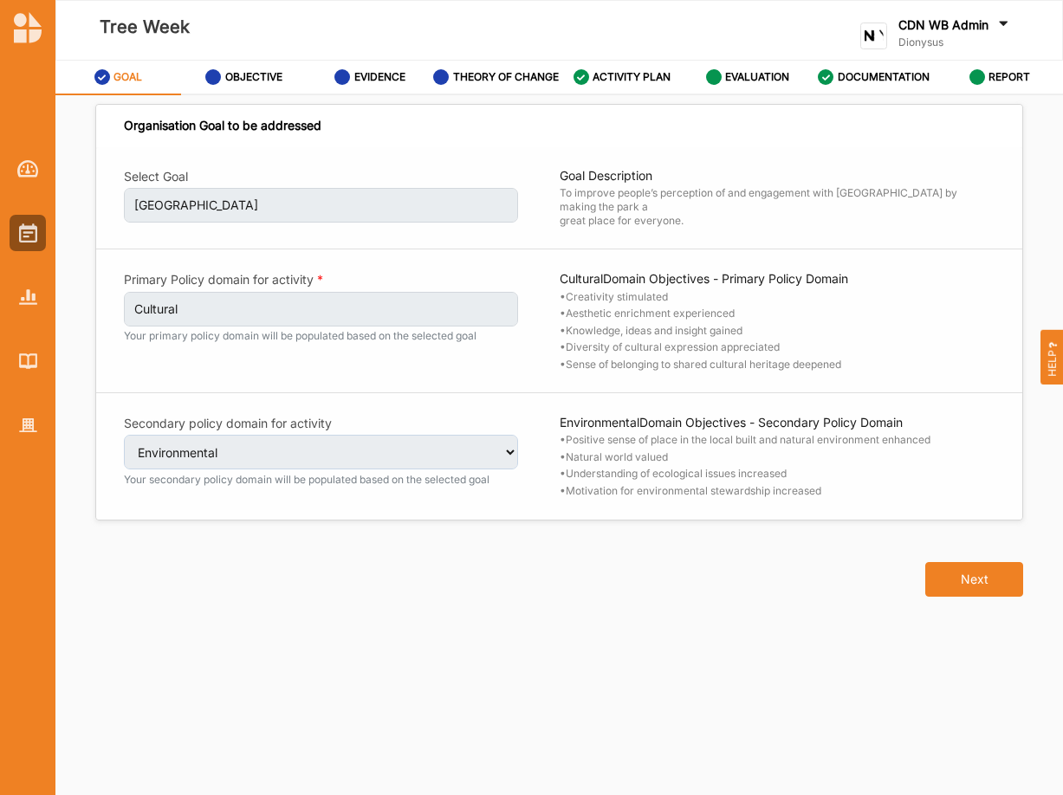
select select "5"
